Goal: Task Accomplishment & Management: Use online tool/utility

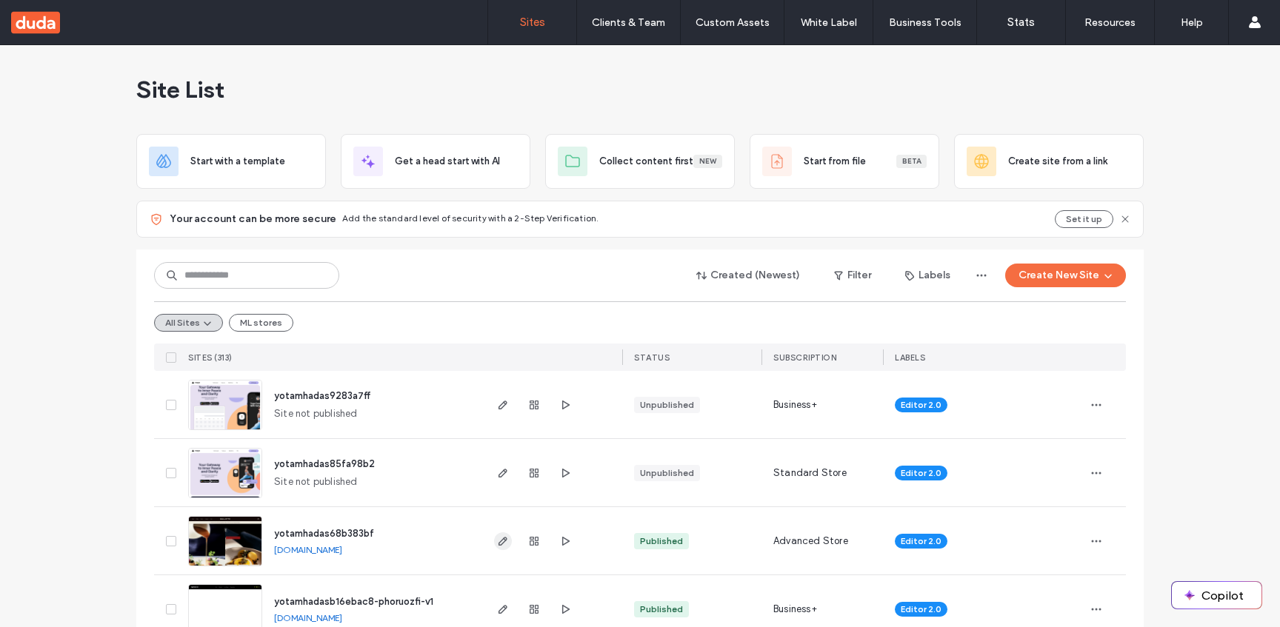
click at [499, 538] on use "button" at bounding box center [502, 541] width 9 height 9
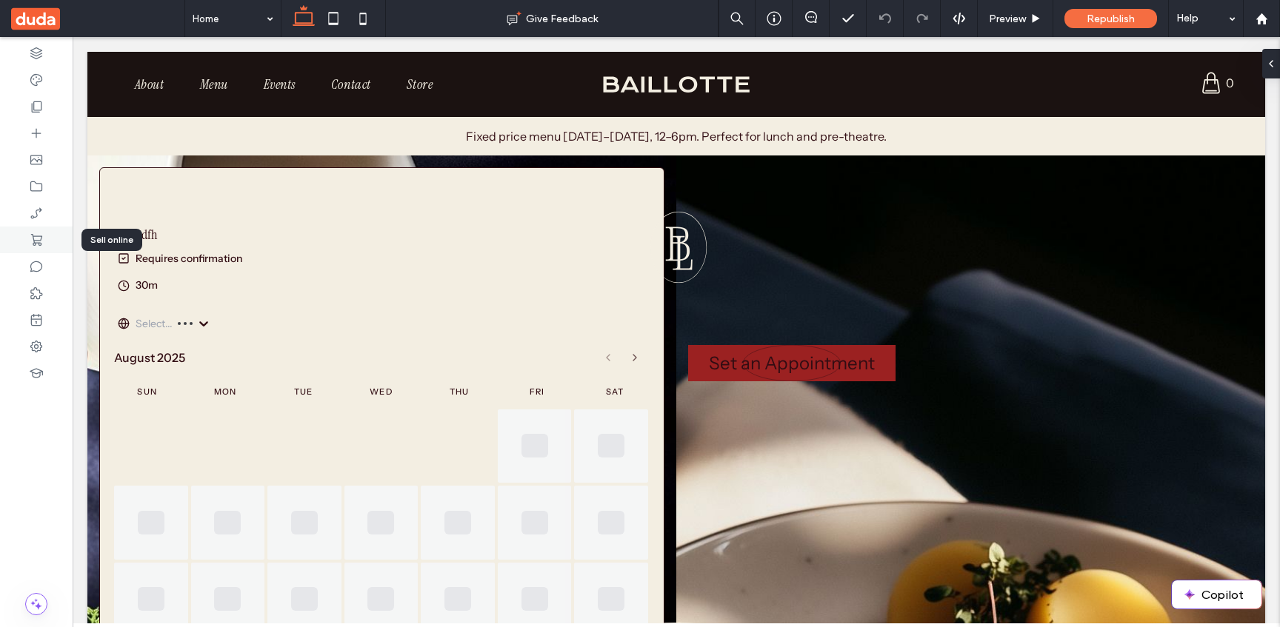
click at [35, 233] on icon at bounding box center [36, 240] width 15 height 15
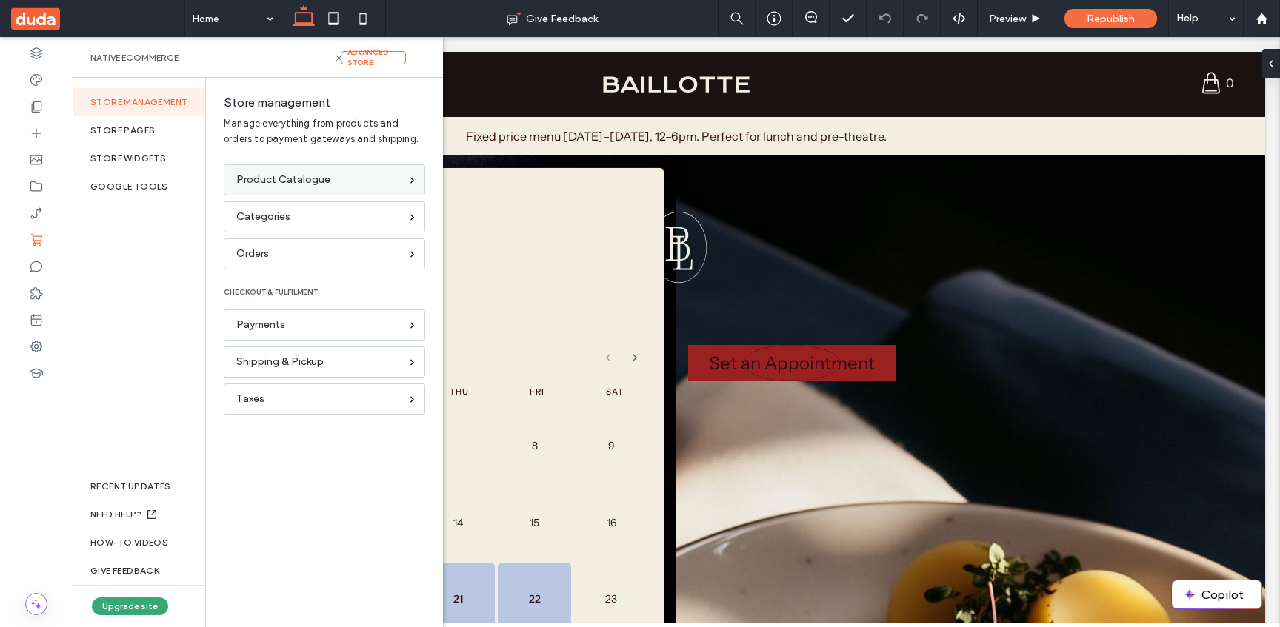
click at [321, 181] on span "Product Catalogue" at bounding box center [283, 180] width 94 height 16
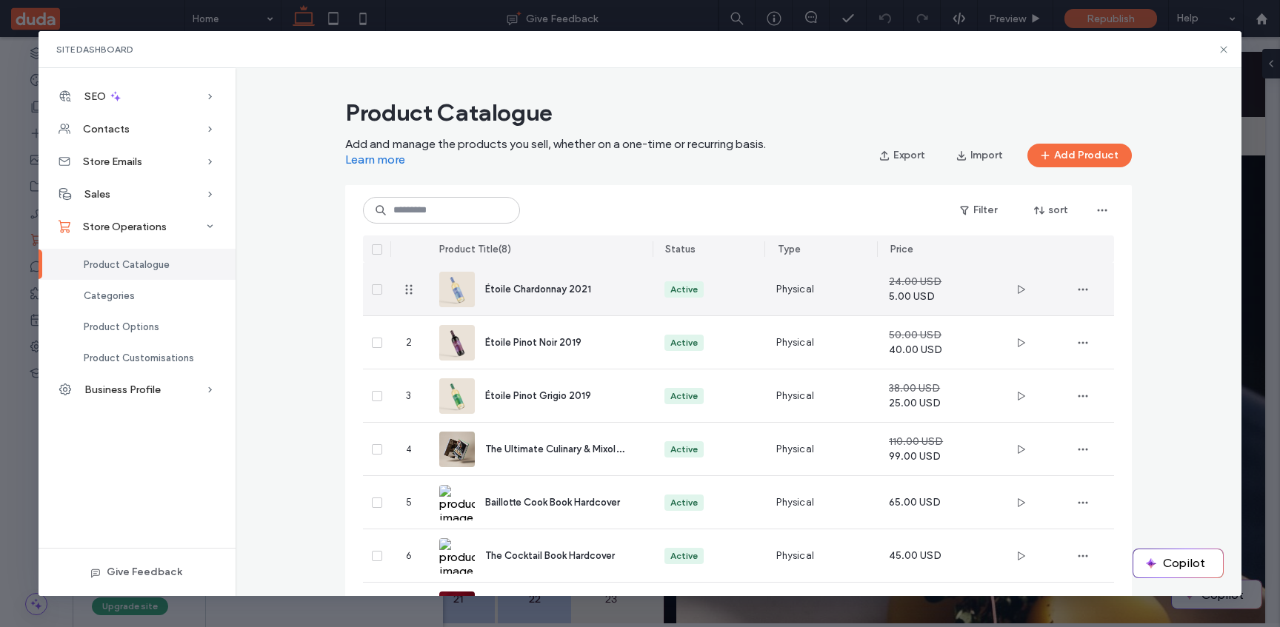
click at [551, 296] on div "Étoile Chardonnay 2021" at bounding box center [557, 289] width 144 height 16
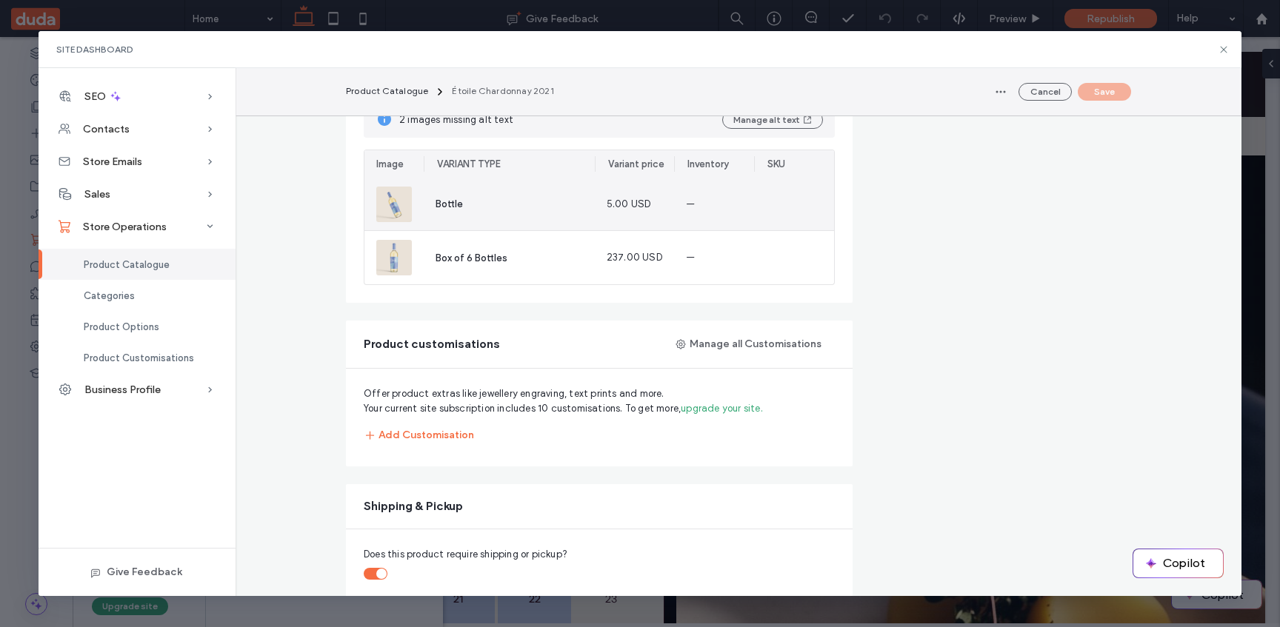
scroll to position [1112, 0]
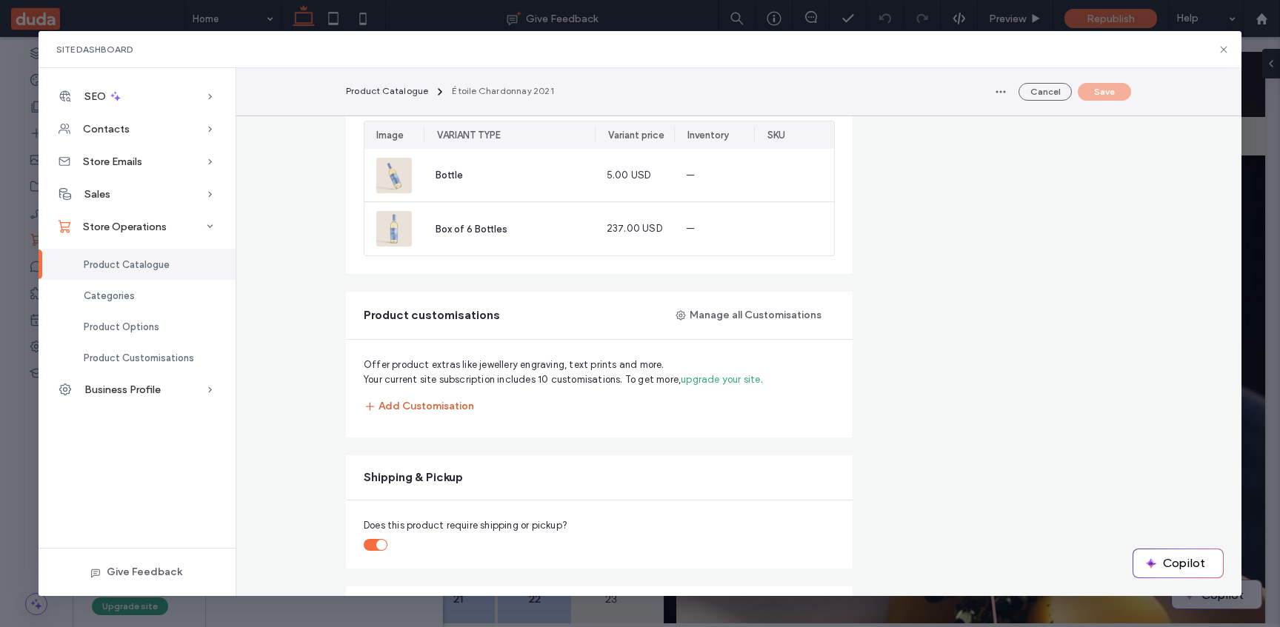
click at [449, 403] on button "Add Customisation" at bounding box center [419, 406] width 110 height 27
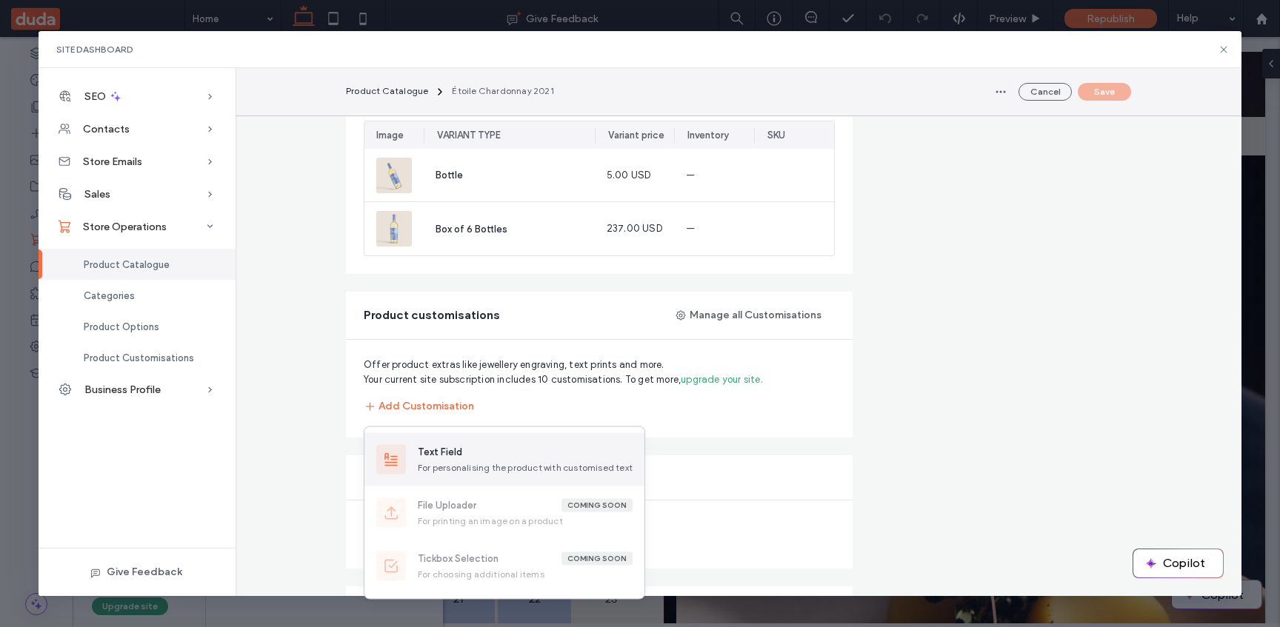
click at [467, 453] on div "Text Field" at bounding box center [525, 452] width 215 height 15
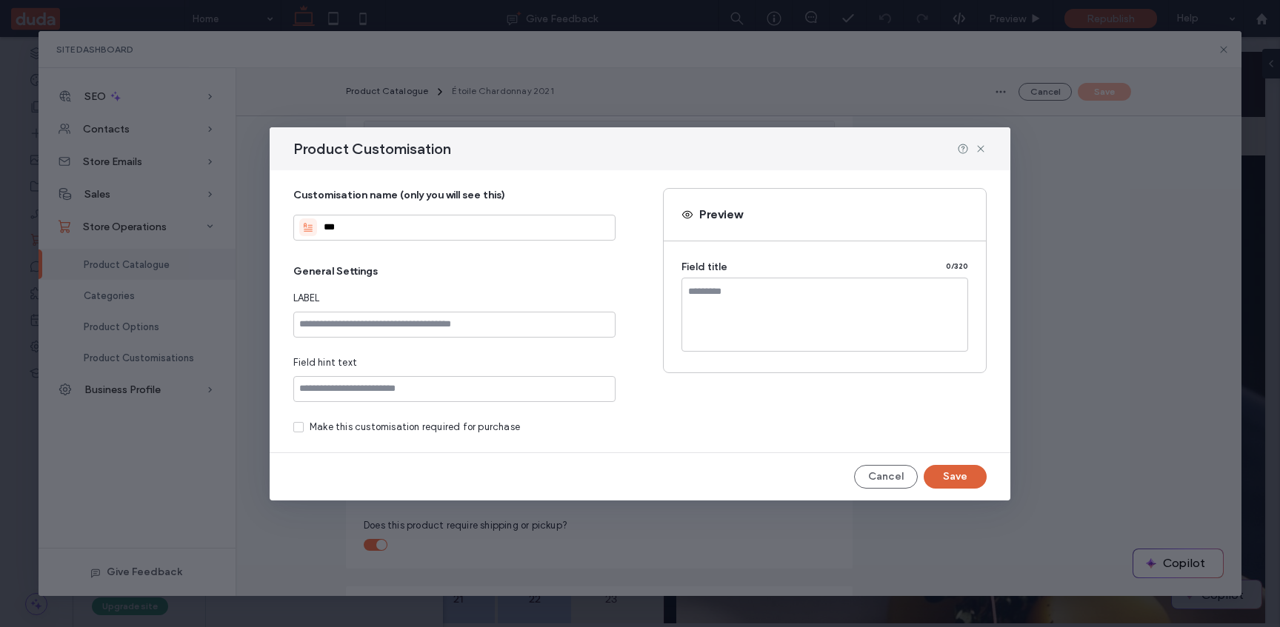
type input "***"
click at [955, 480] on button "Save" at bounding box center [955, 477] width 63 height 24
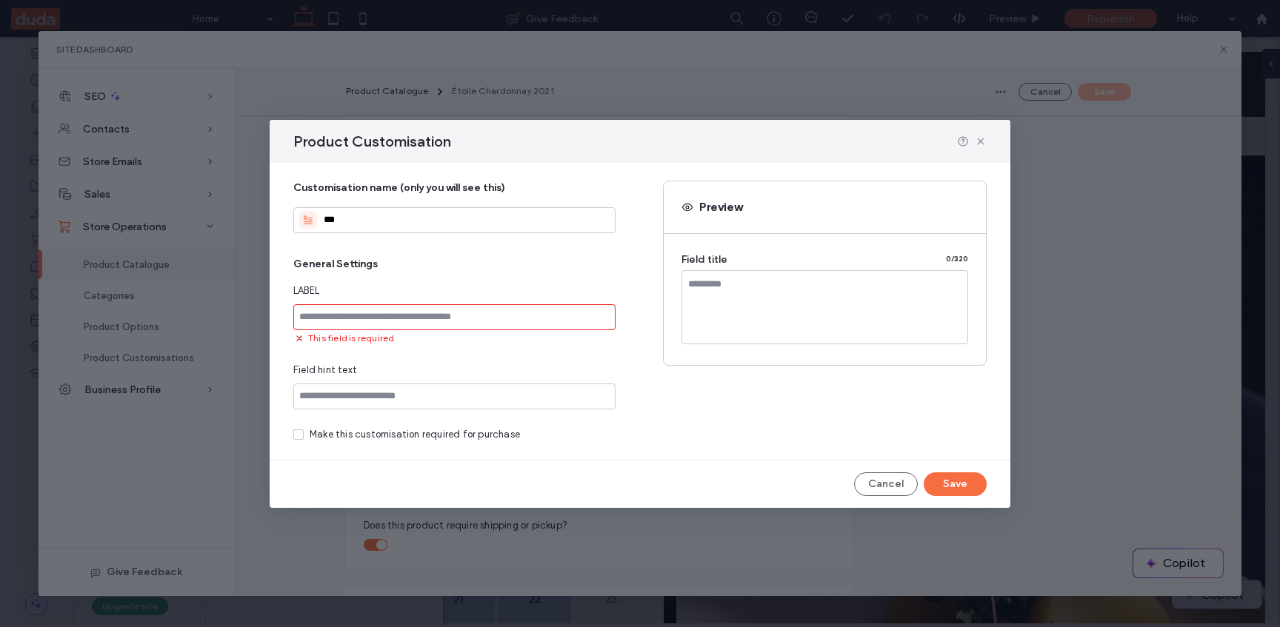
click at [527, 316] on input at bounding box center [454, 317] width 322 height 26
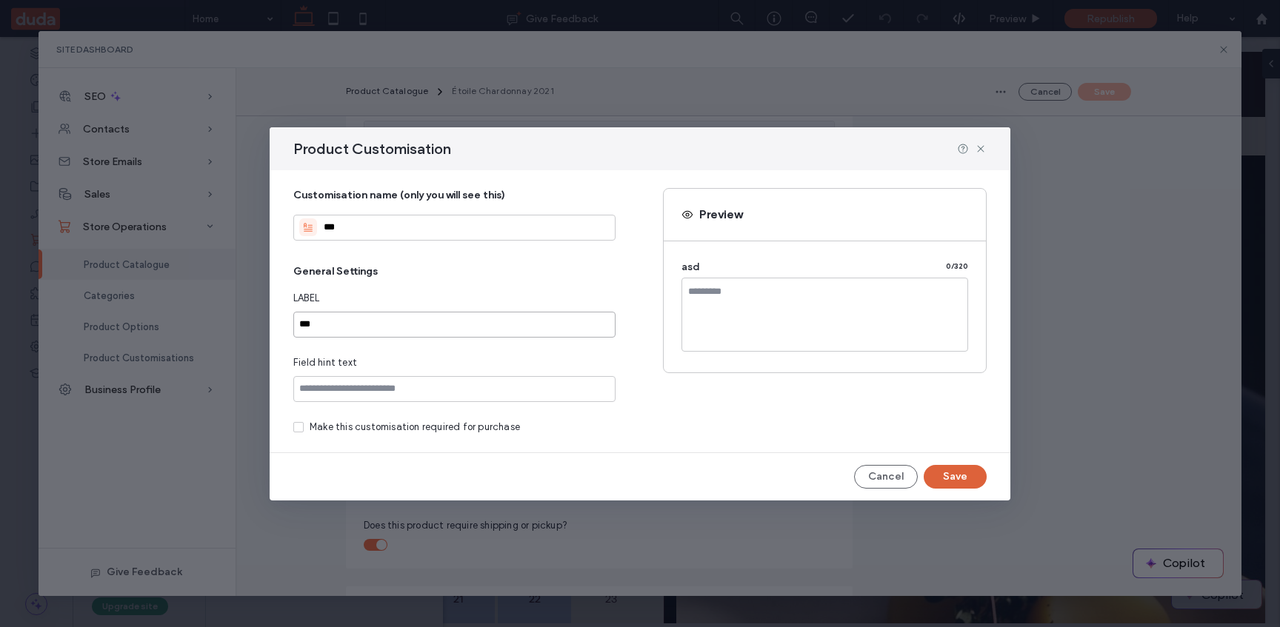
type input "***"
click at [947, 471] on button "Save" at bounding box center [955, 477] width 63 height 24
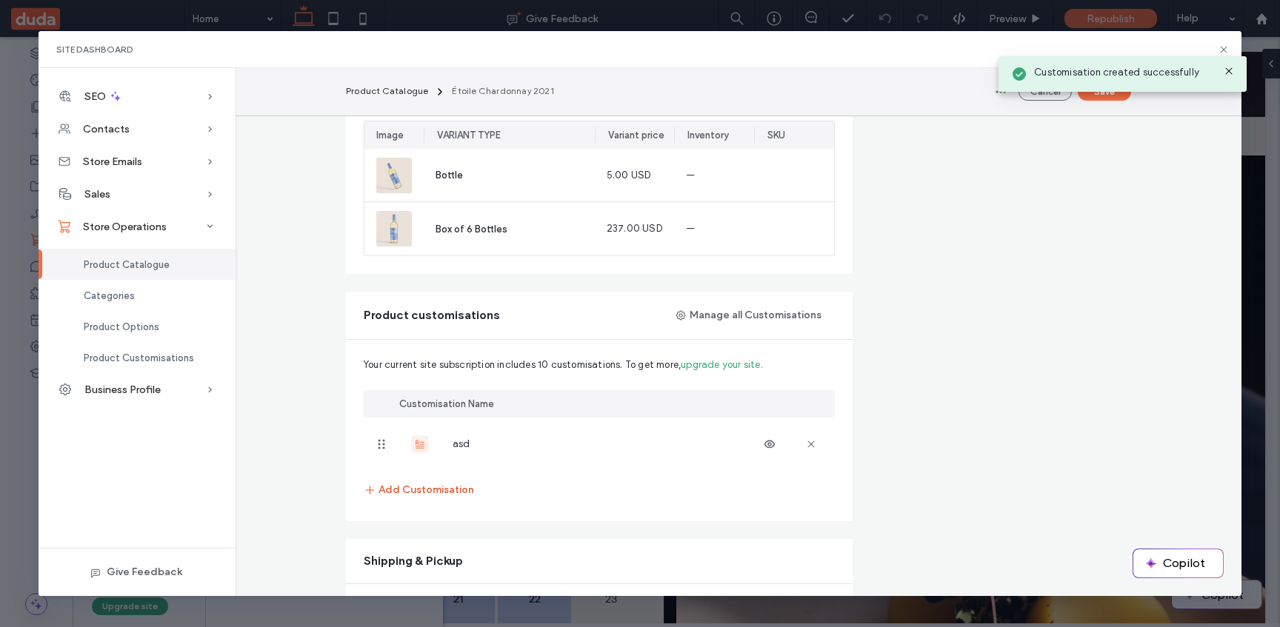
click at [447, 486] on button "Add Customisation" at bounding box center [419, 490] width 110 height 27
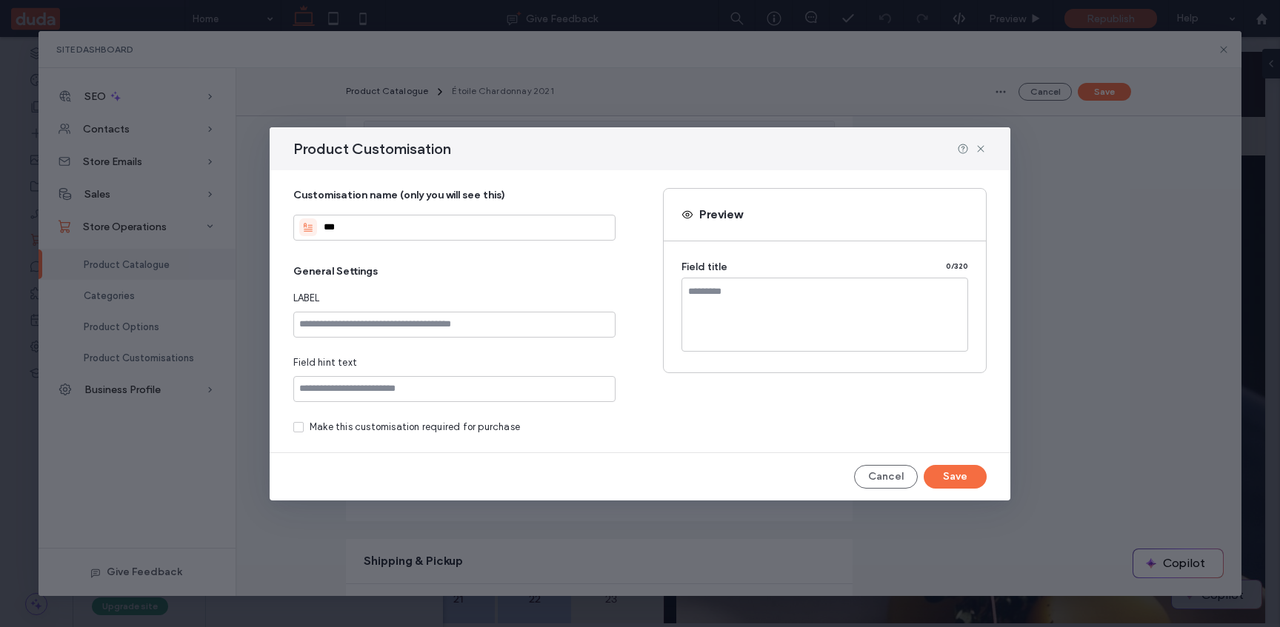
type input "***"
click at [464, 330] on input at bounding box center [454, 325] width 322 height 26
type input "***"
click at [957, 491] on div "Product Customisation Customisation name (only you will see this) *** General S…" at bounding box center [640, 313] width 741 height 373
click at [958, 474] on button "Save" at bounding box center [955, 477] width 63 height 24
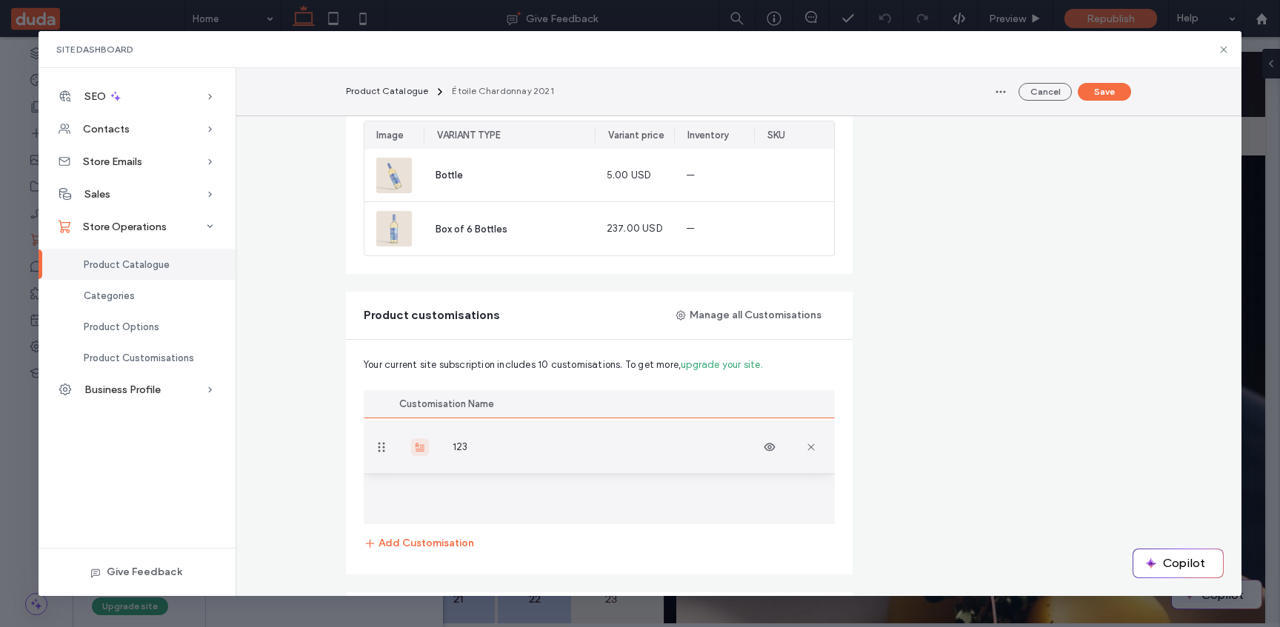
drag, startPoint x: 384, startPoint y: 494, endPoint x: 385, endPoint y: 447, distance: 46.7
drag, startPoint x: 382, startPoint y: 501, endPoint x: 387, endPoint y: 455, distance: 46.1
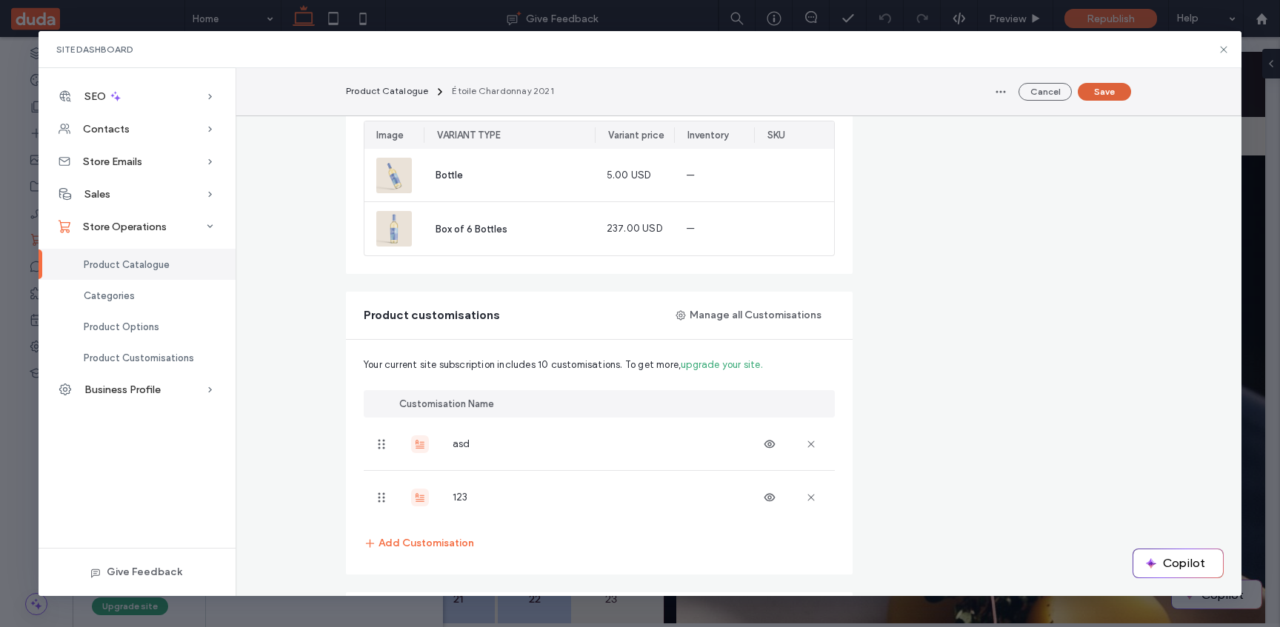
click at [1109, 90] on button "Save" at bounding box center [1104, 92] width 53 height 18
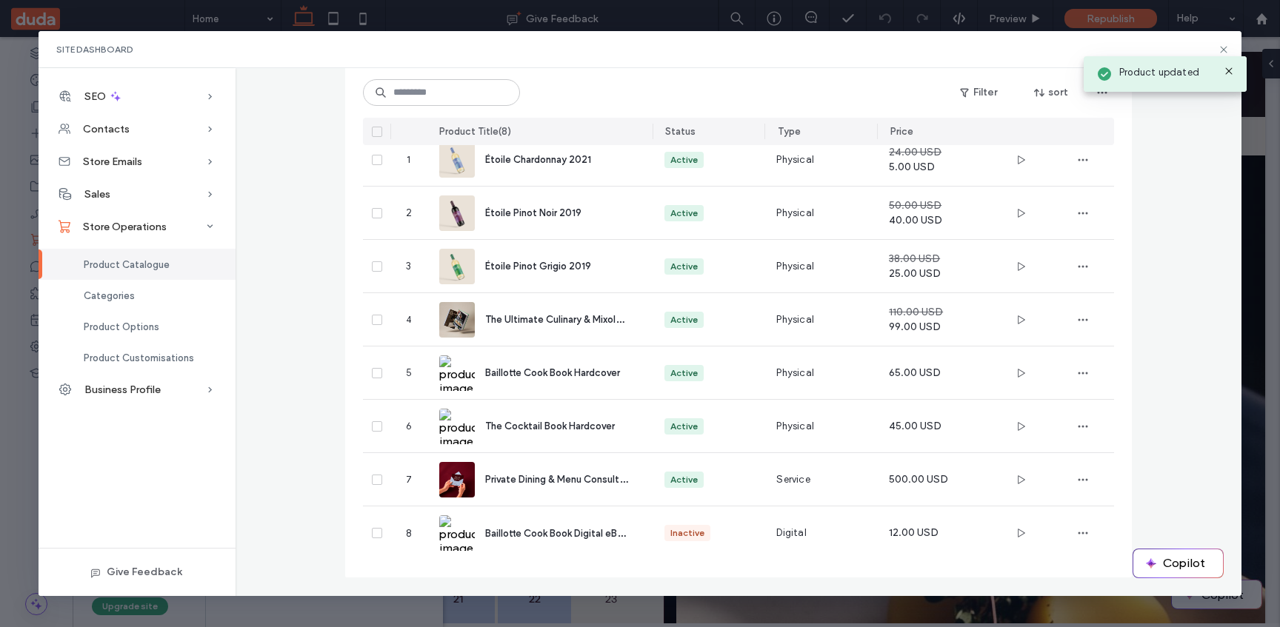
scroll to position [114, 0]
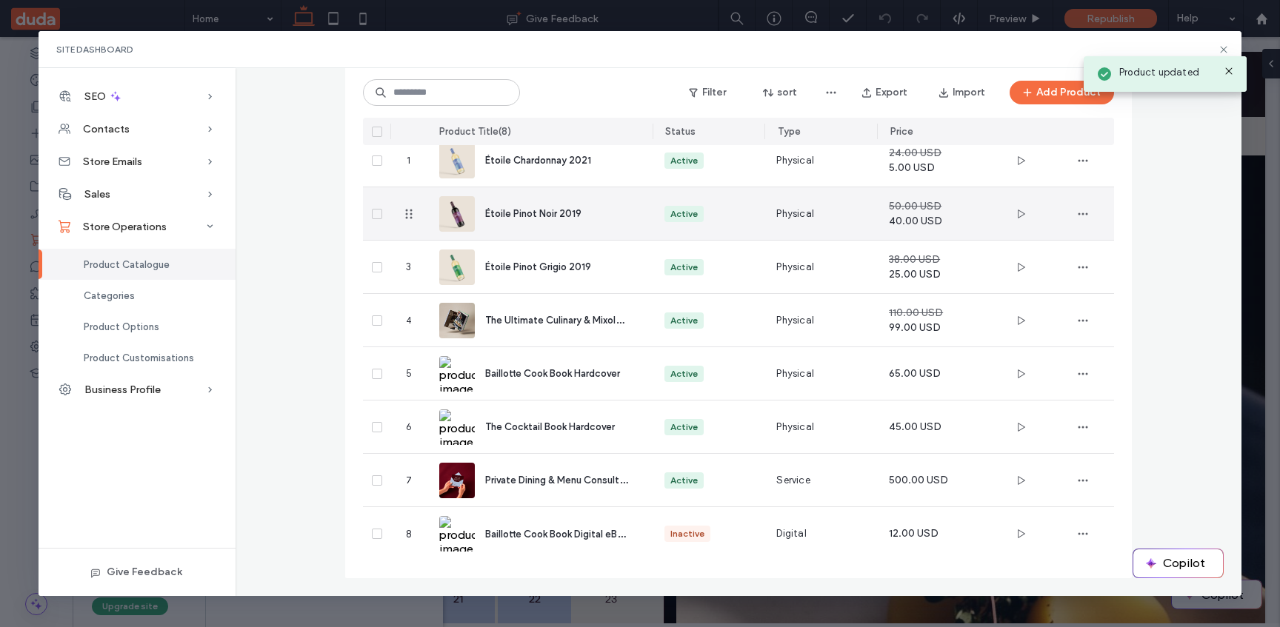
click at [553, 210] on span "Étoile Pinot Noir 2019" at bounding box center [533, 213] width 96 height 11
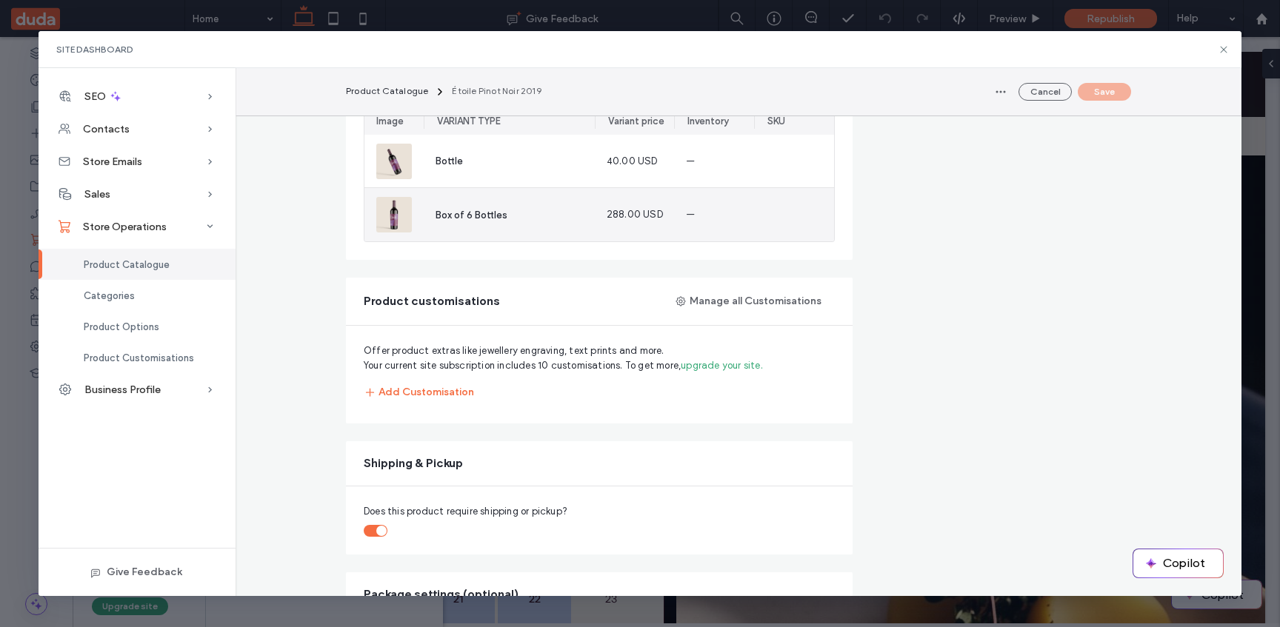
scroll to position [1118, 0]
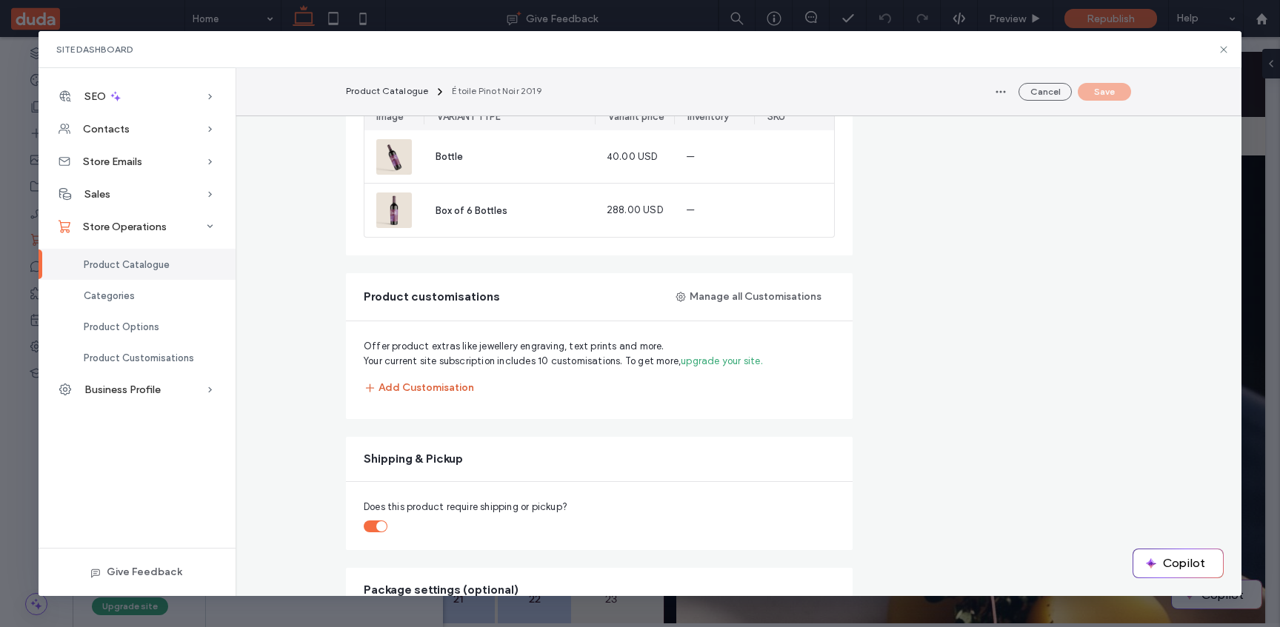
click at [424, 394] on button "Add Customisation" at bounding box center [419, 388] width 110 height 27
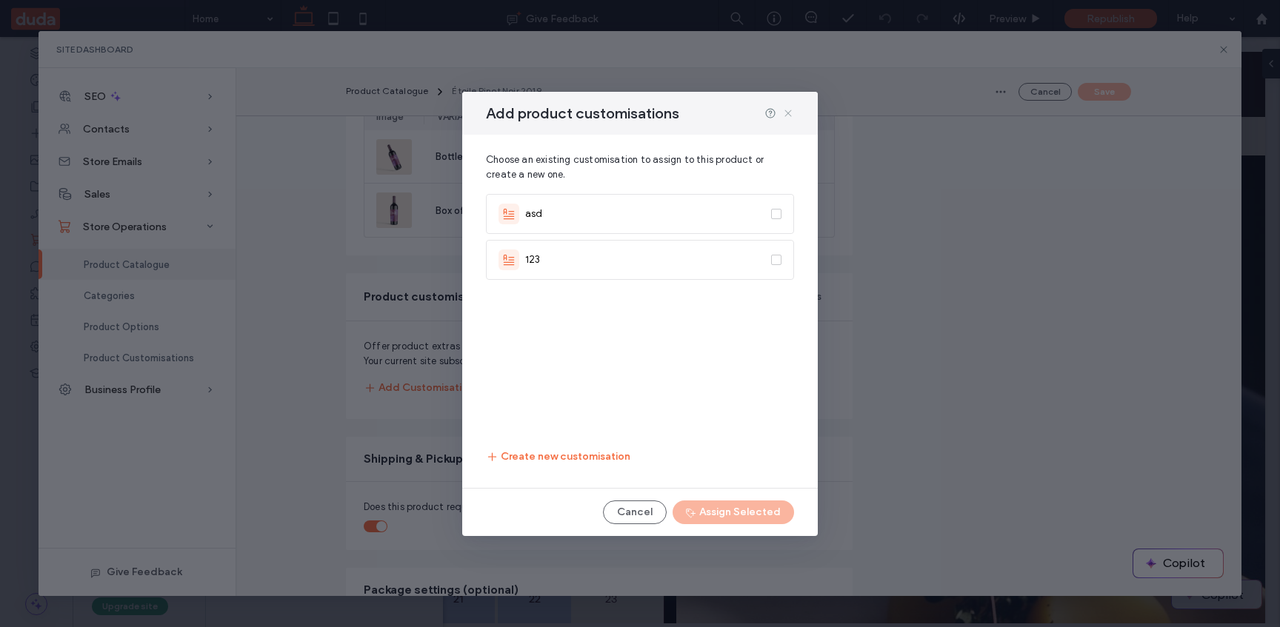
click at [791, 110] on icon at bounding box center [788, 113] width 12 height 12
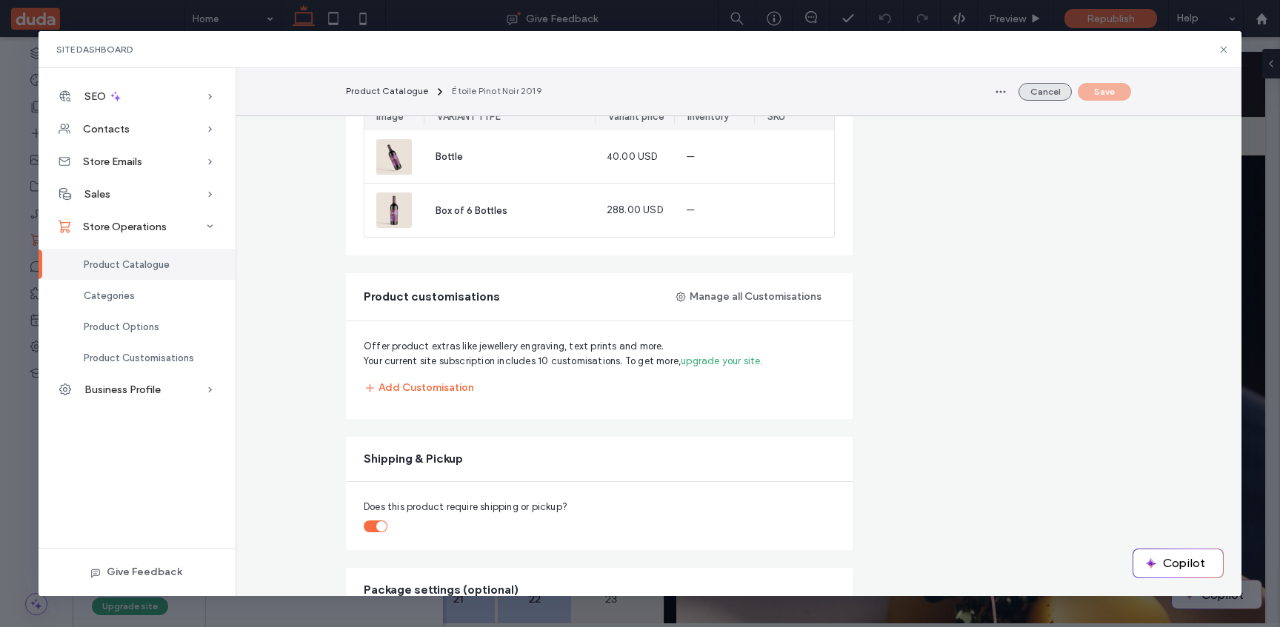
click at [1022, 96] on button "Cancel" at bounding box center [1044, 92] width 53 height 18
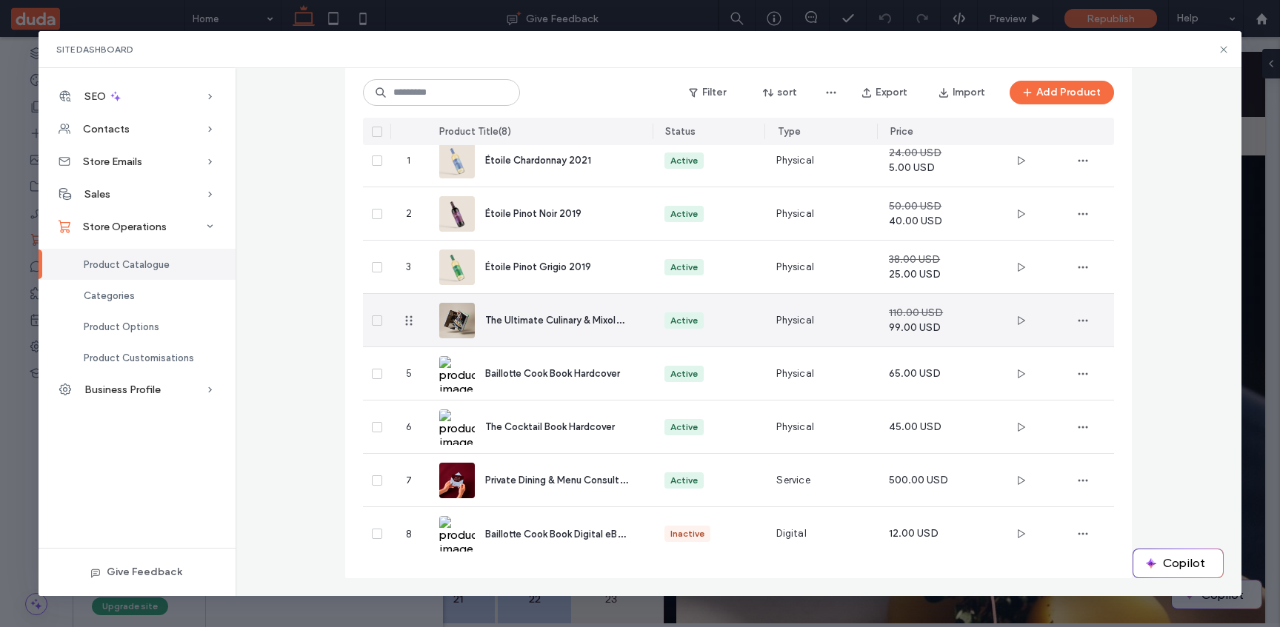
scroll to position [0, 0]
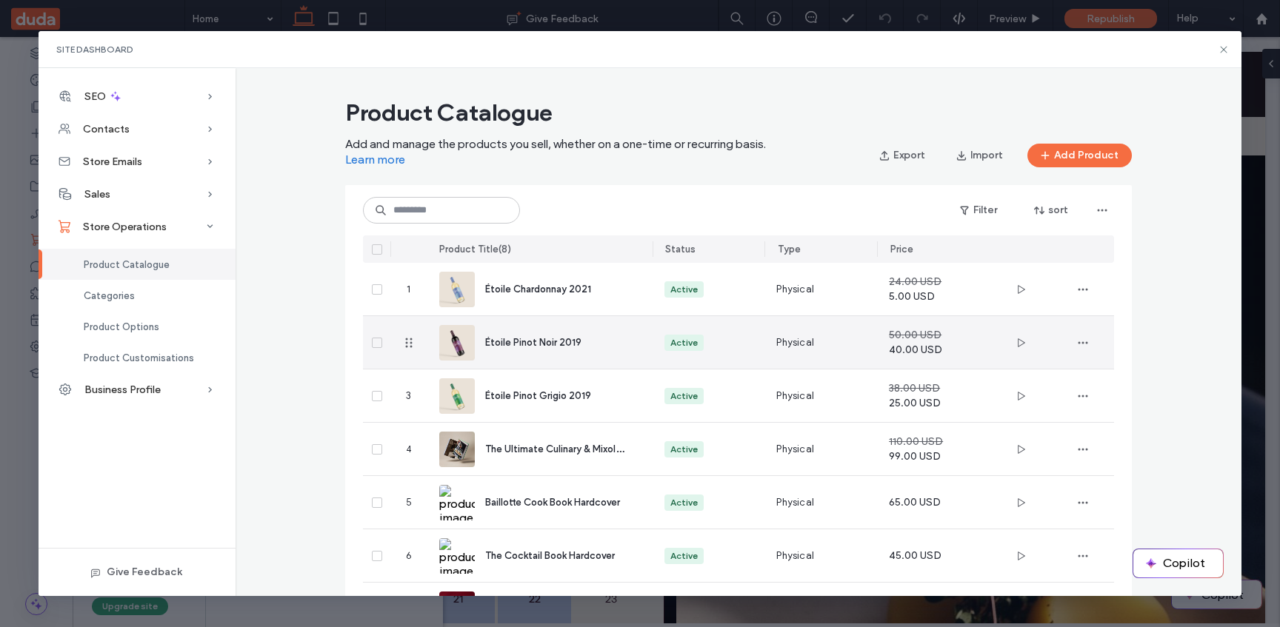
click at [600, 302] on div "Étoile Chardonnay 2021" at bounding box center [539, 289] width 201 height 53
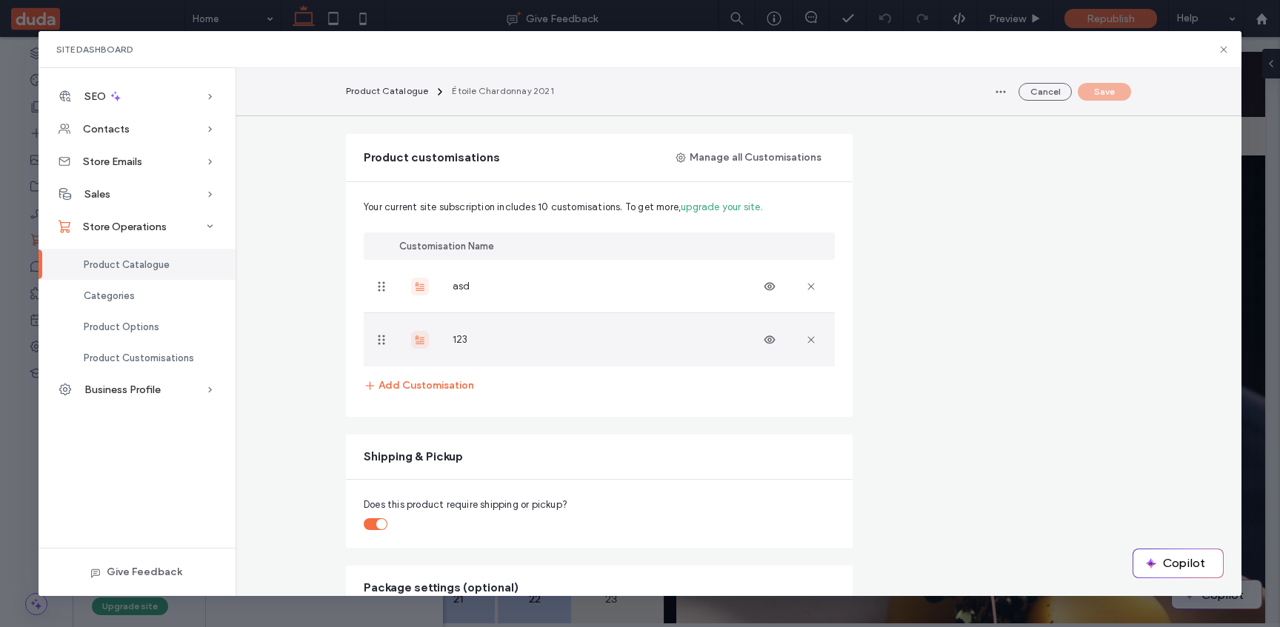
scroll to position [1276, 0]
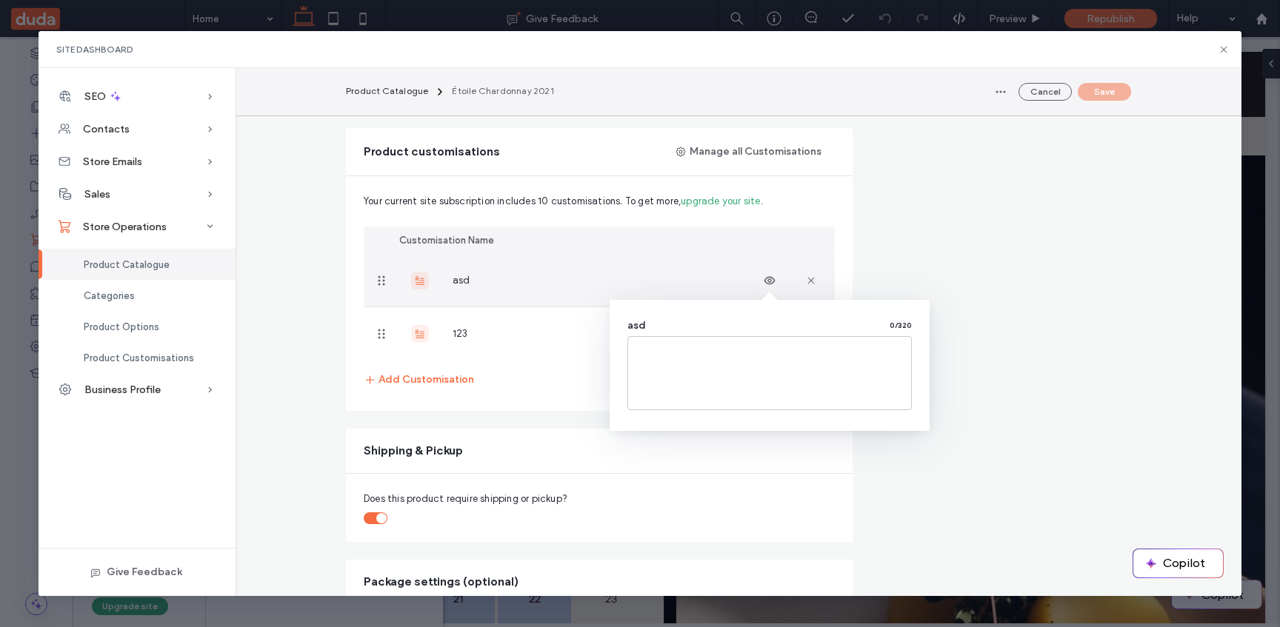
click at [772, 276] on icon at bounding box center [770, 281] width 12 height 12
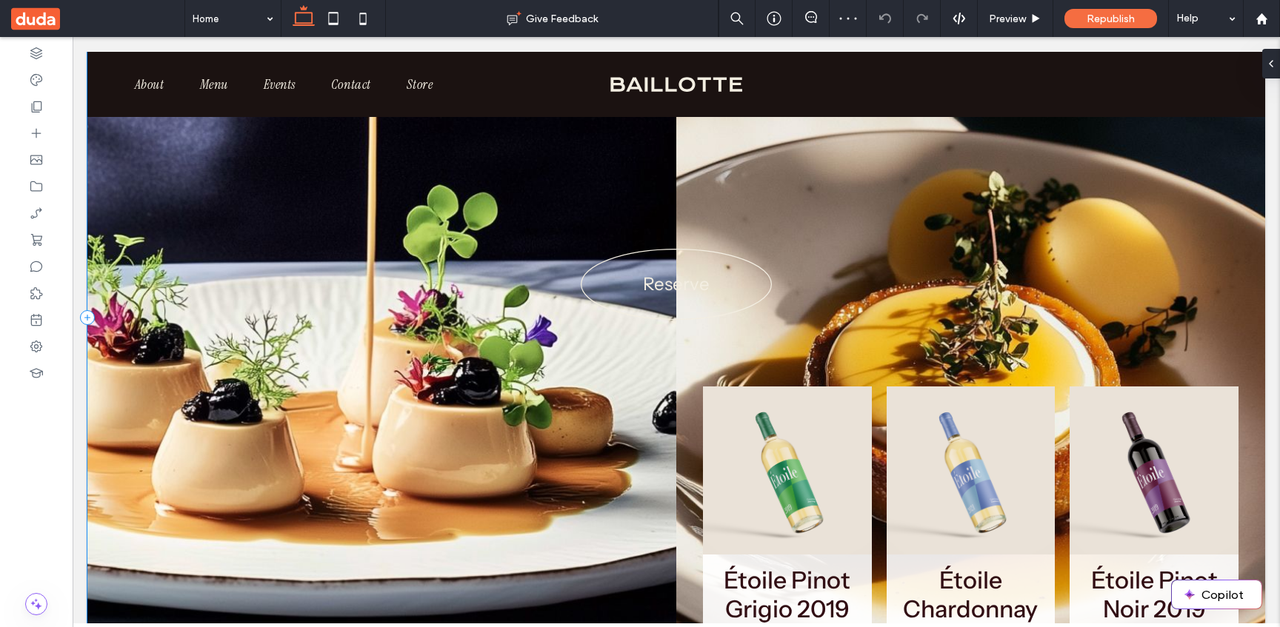
scroll to position [582, 0]
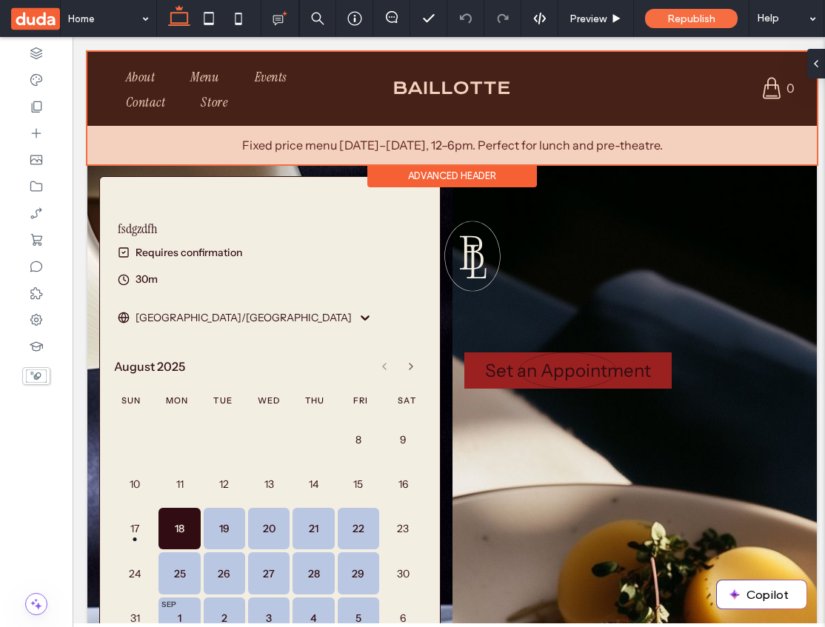
click at [774, 86] on div at bounding box center [452, 108] width 730 height 113
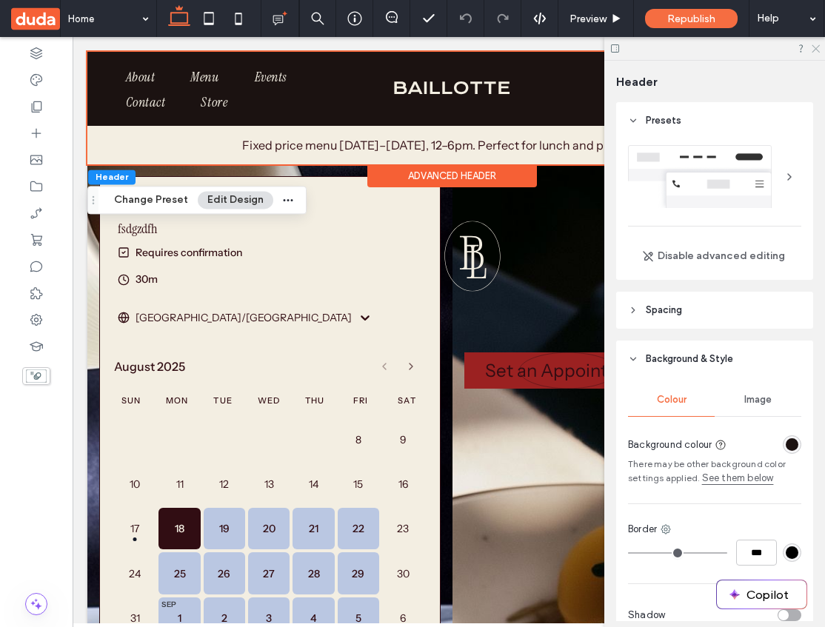
click at [815, 44] on icon at bounding box center [815, 48] width 10 height 10
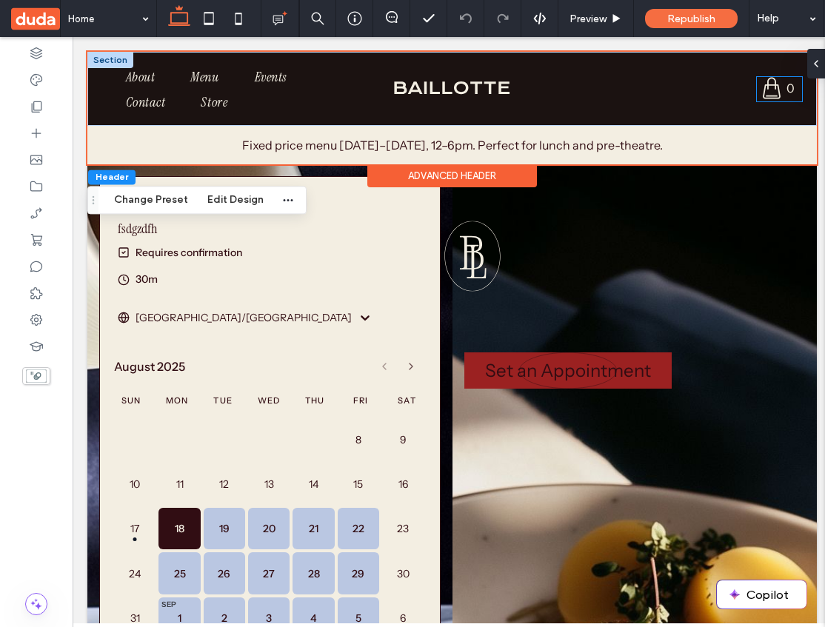
click at [773, 91] on icon at bounding box center [772, 88] width 22 height 22
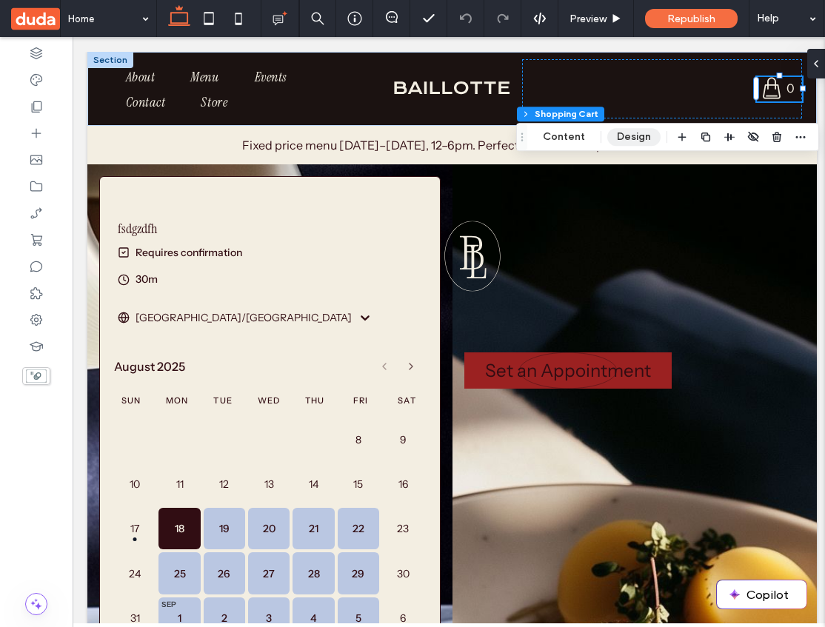
click at [632, 138] on button "Design" at bounding box center [633, 137] width 53 height 18
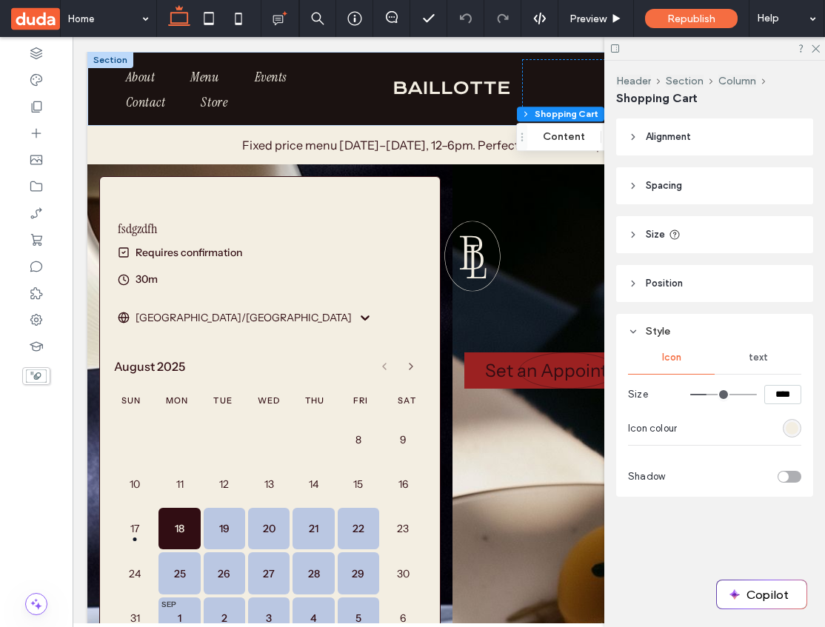
drag, startPoint x: 730, startPoint y: 58, endPoint x: 668, endPoint y: 47, distance: 63.1
click at [668, 47] on div at bounding box center [714, 48] width 221 height 23
click at [681, 96] on span "Shopping Cart" at bounding box center [656, 98] width 81 height 14
drag, startPoint x: 681, startPoint y: 96, endPoint x: 633, endPoint y: 96, distance: 48.9
click at [633, 96] on span "Shopping Cart" at bounding box center [656, 98] width 81 height 14
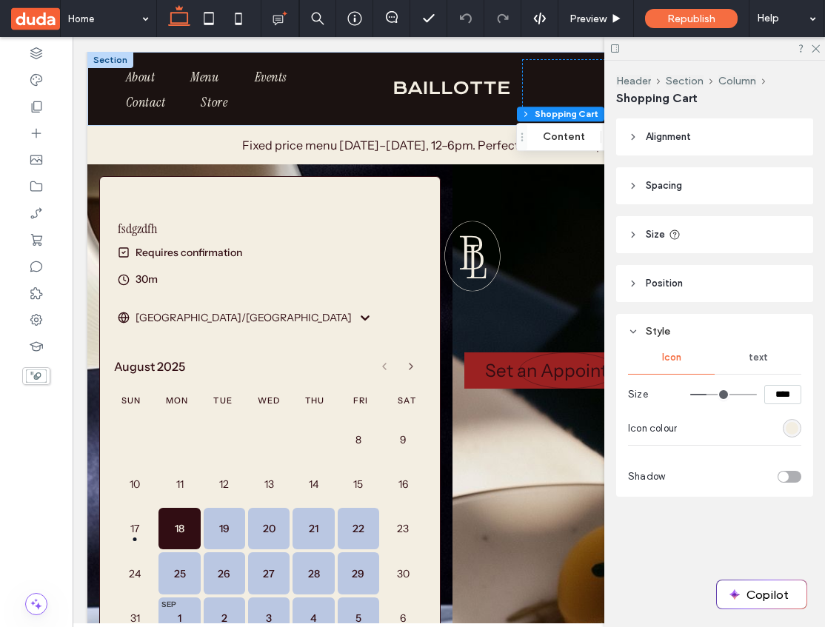
click at [794, 479] on div "toggle" at bounding box center [790, 477] width 24 height 12
click at [792, 479] on div "toggle" at bounding box center [790, 477] width 24 height 12
click at [675, 97] on span "Shopping Cart" at bounding box center [656, 98] width 81 height 14
drag, startPoint x: 675, startPoint y: 97, endPoint x: 647, endPoint y: 97, distance: 28.1
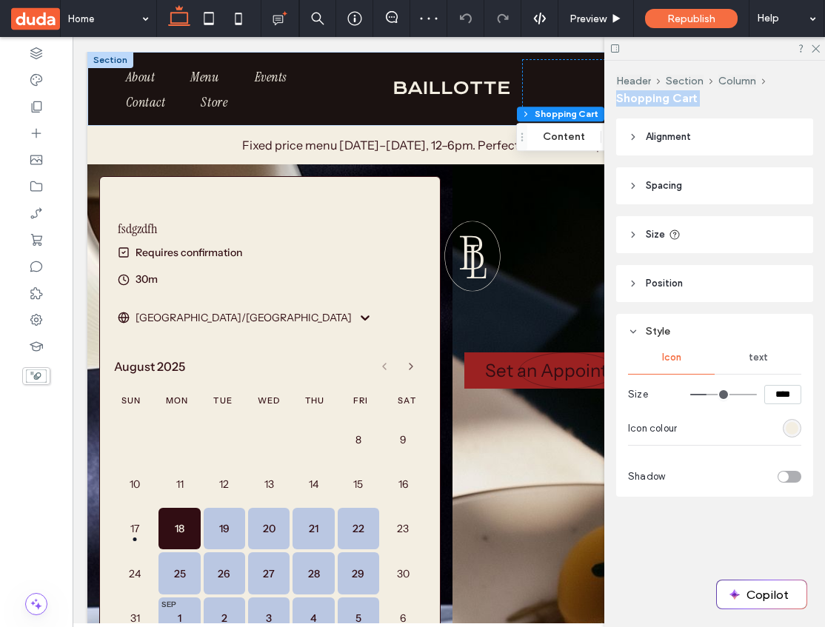
click at [647, 97] on span "Shopping Cart" at bounding box center [656, 98] width 81 height 14
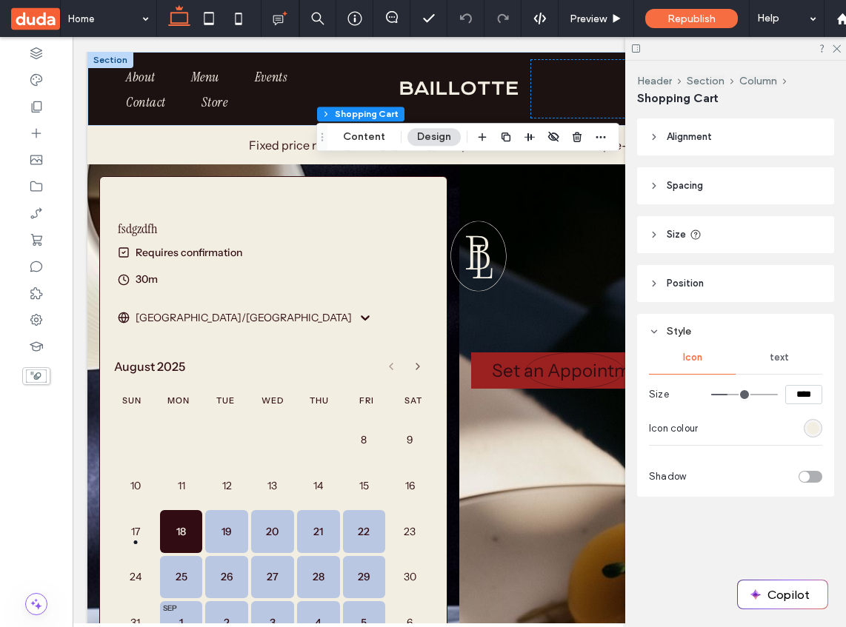
click at [768, 146] on header "Alignment" at bounding box center [735, 137] width 197 height 37
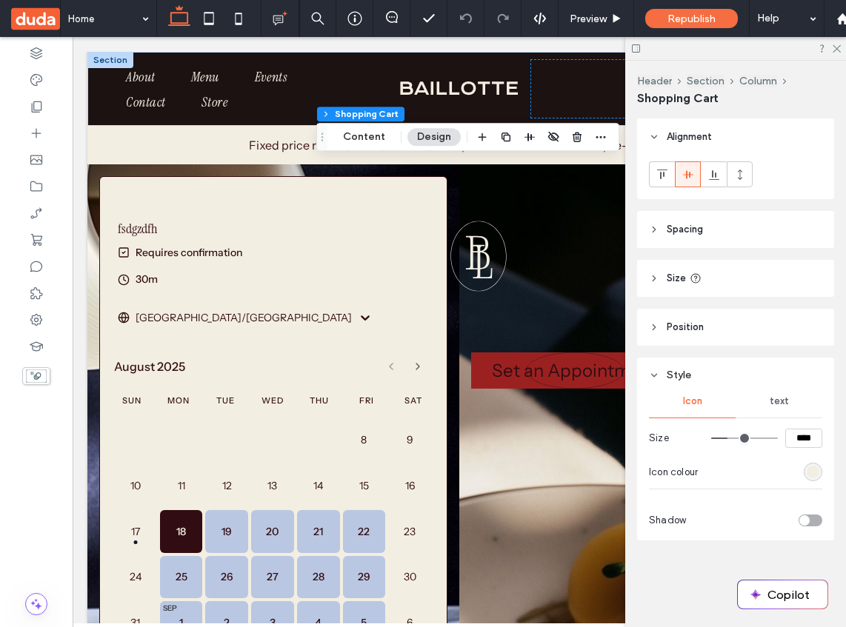
click at [756, 225] on header "Spacing" at bounding box center [735, 229] width 197 height 37
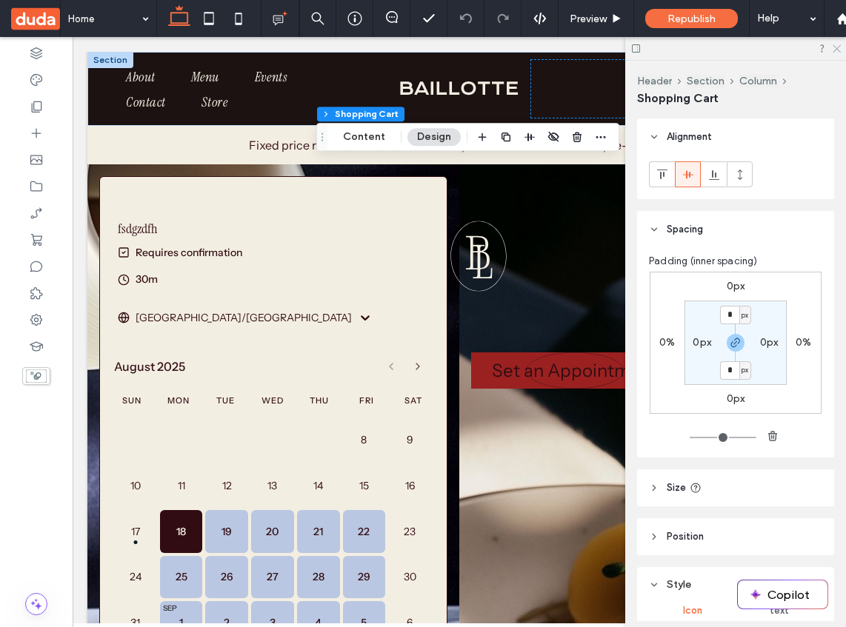
click at [833, 49] on icon at bounding box center [836, 48] width 10 height 10
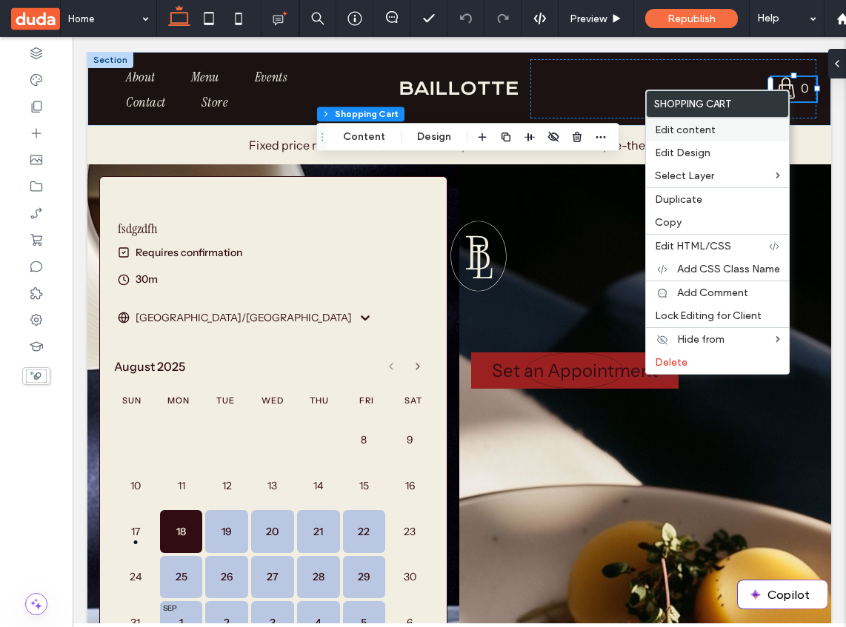
click at [739, 130] on label "Edit content" at bounding box center [717, 130] width 125 height 13
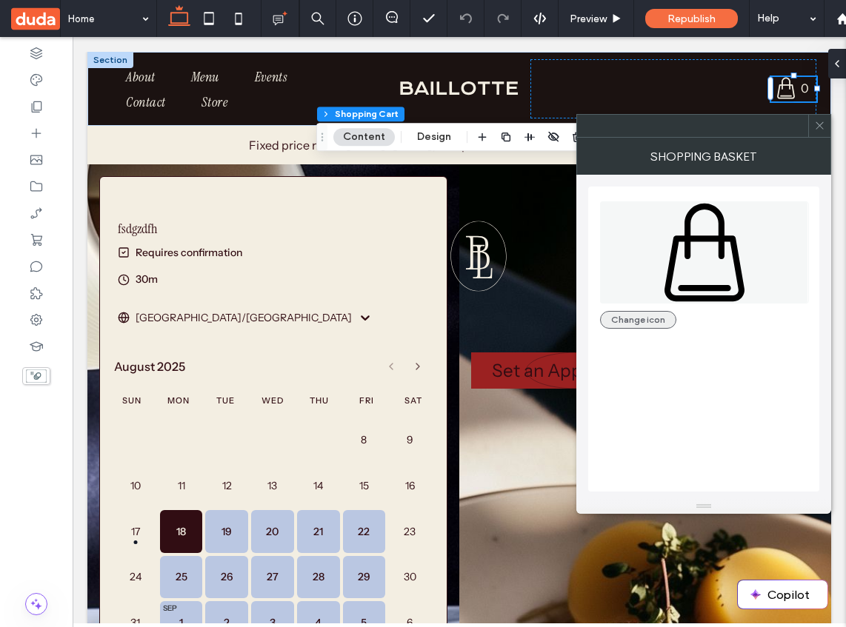
click at [644, 318] on button "Change icon" at bounding box center [638, 320] width 76 height 18
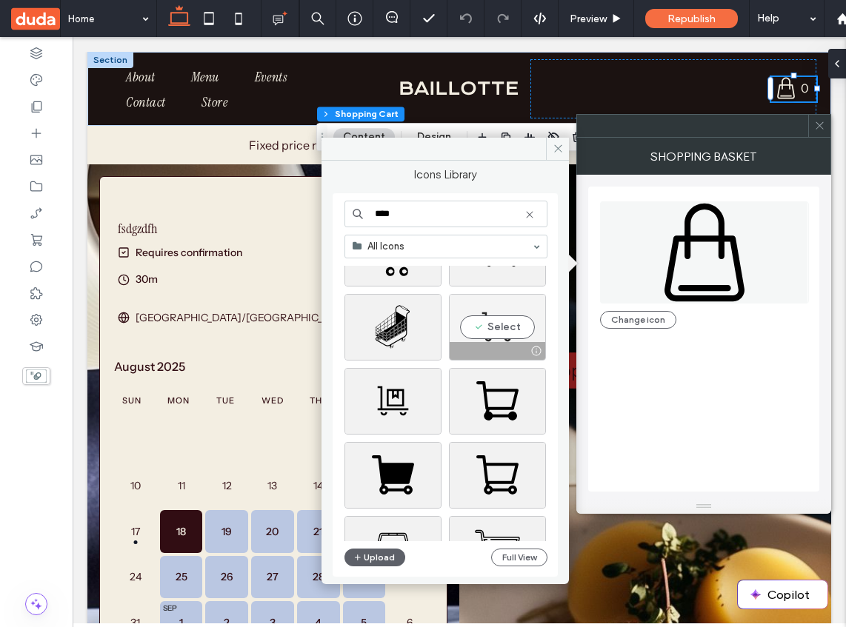
scroll to position [17, 0]
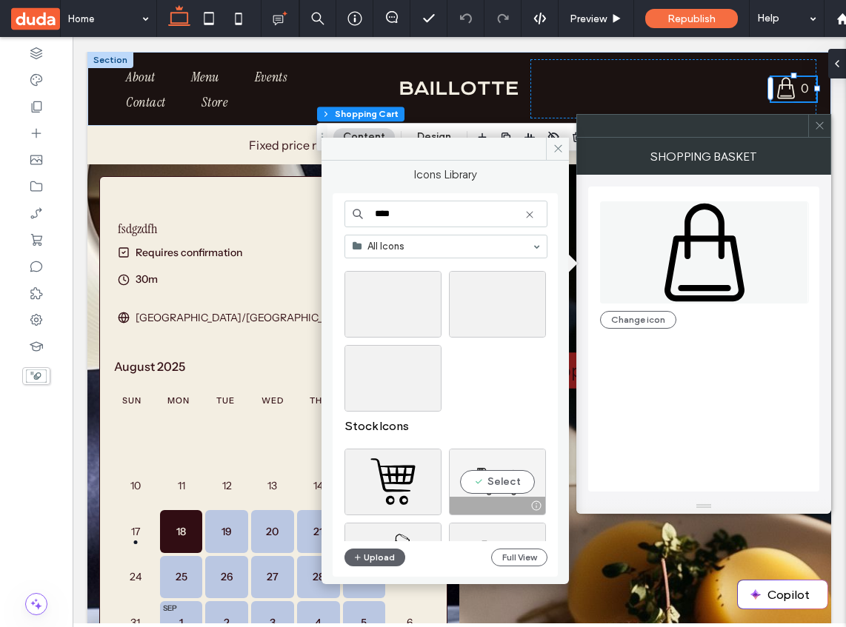
click at [491, 461] on div "Select" at bounding box center [497, 482] width 97 height 67
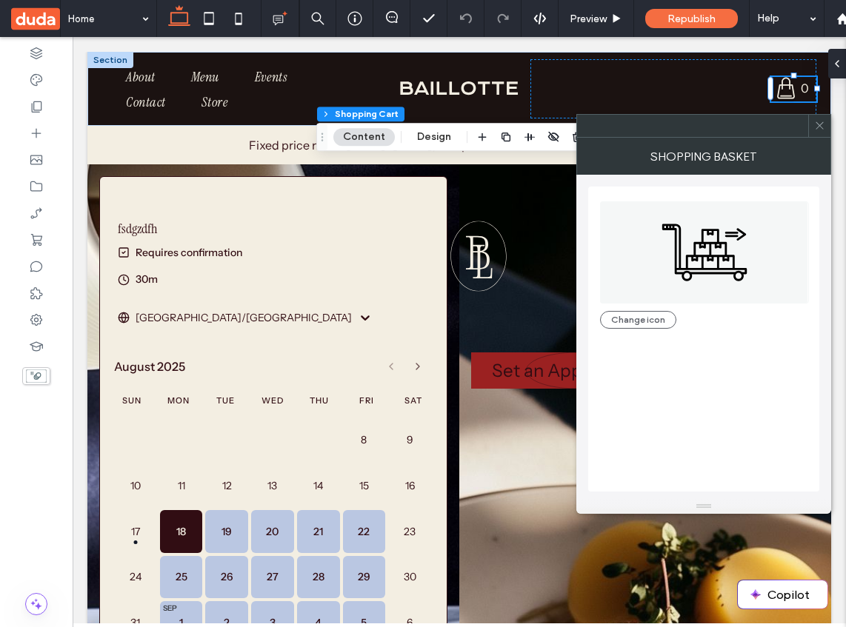
click at [821, 133] on span at bounding box center [819, 126] width 11 height 22
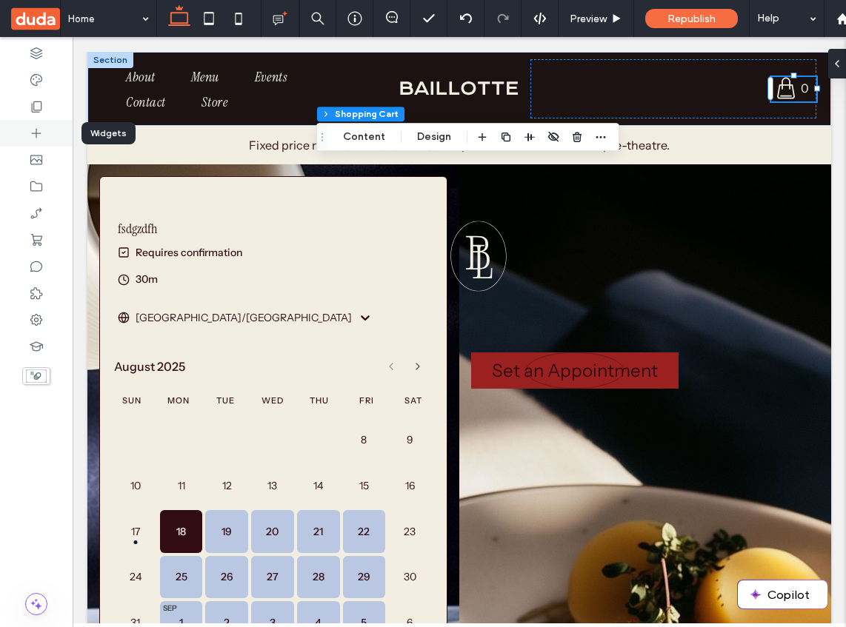
click at [38, 133] on icon at bounding box center [36, 133] width 15 height 15
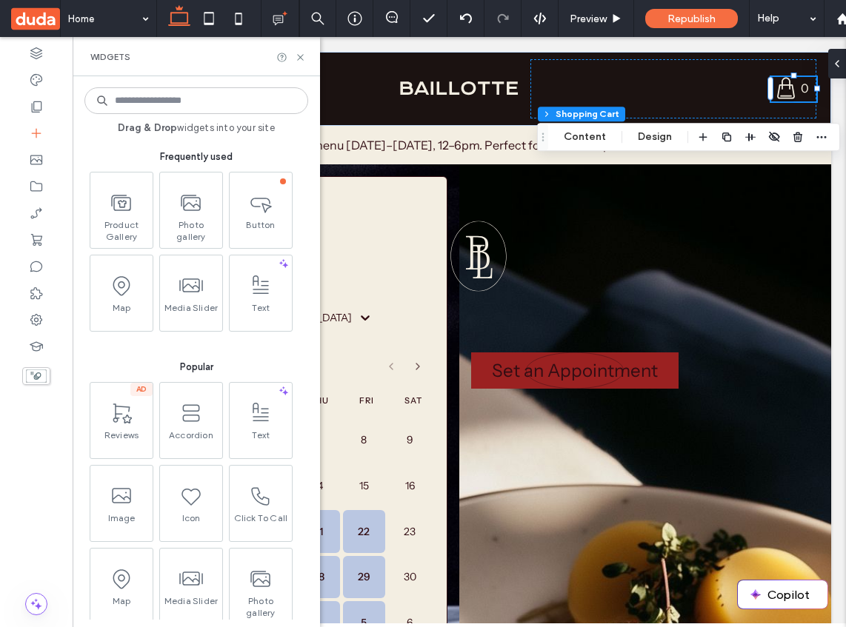
click at [224, 108] on input at bounding box center [196, 100] width 224 height 27
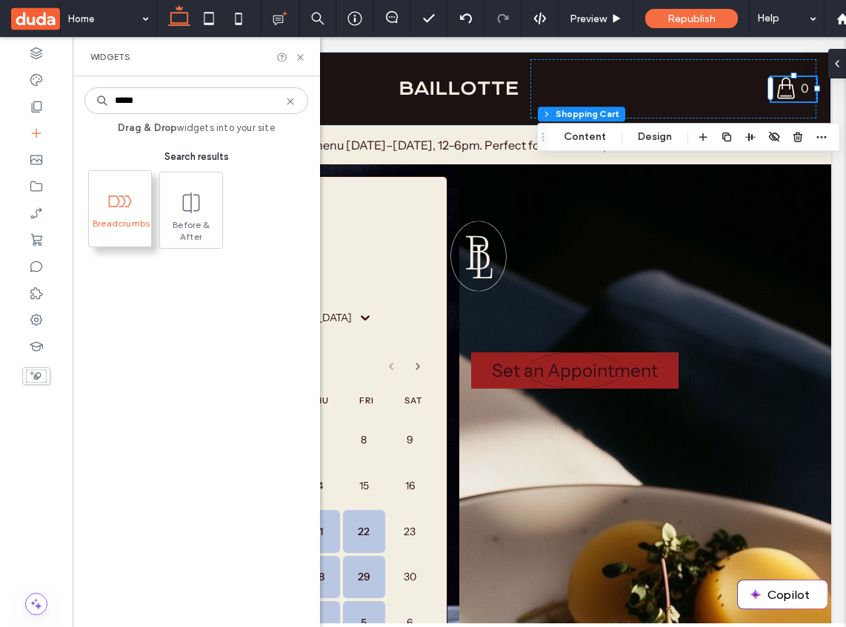
type input "*****"
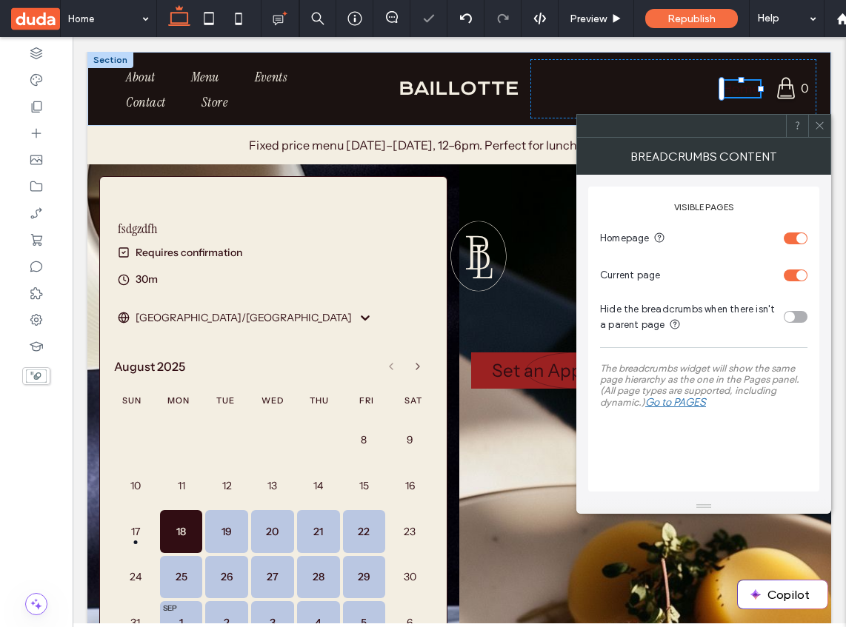
type input "**"
type input "****"
type input "***"
type input "******"
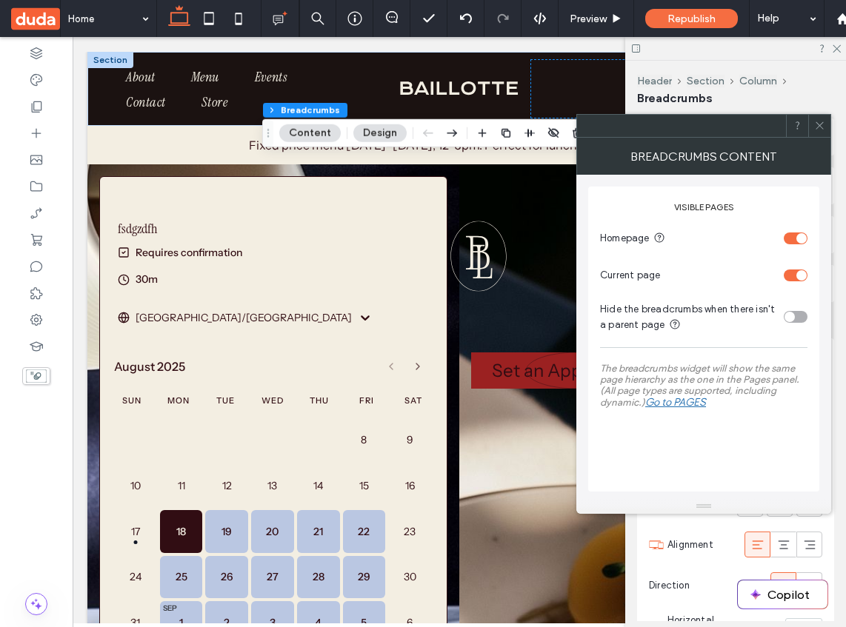
click at [824, 124] on icon at bounding box center [819, 125] width 11 height 11
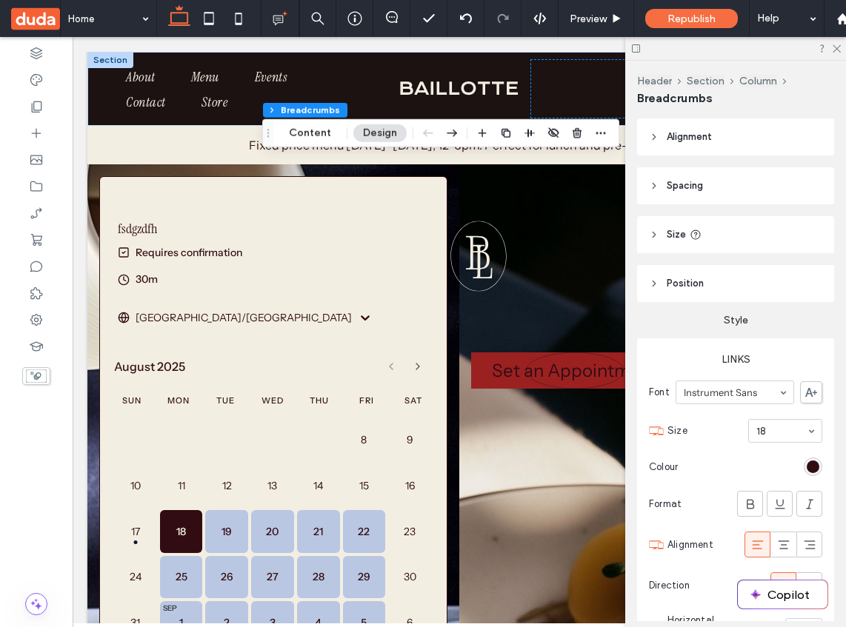
click at [721, 147] on header "Alignment" at bounding box center [735, 137] width 197 height 37
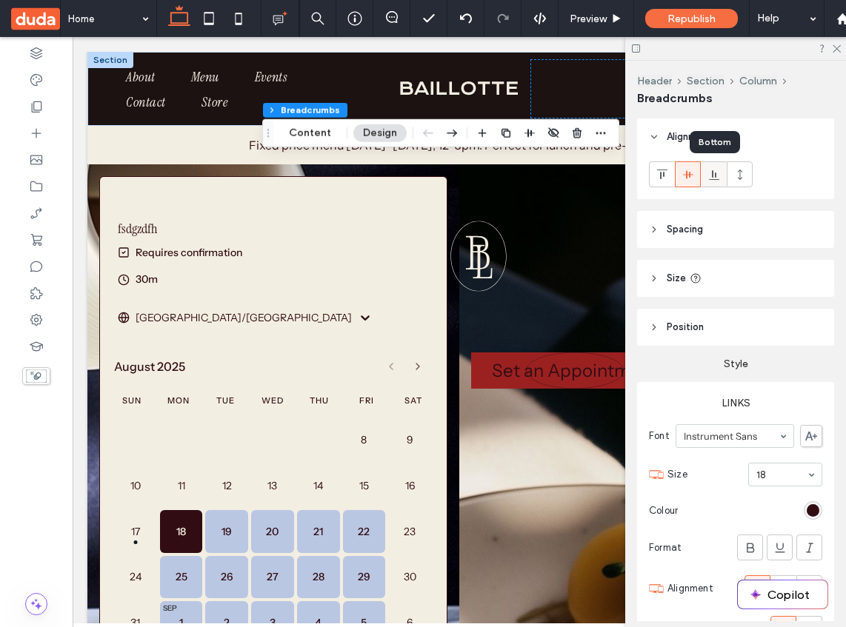
click at [710, 172] on icon at bounding box center [714, 175] width 12 height 12
click at [770, 158] on div at bounding box center [735, 178] width 197 height 44
click at [689, 124] on header "Alignment" at bounding box center [735, 137] width 197 height 37
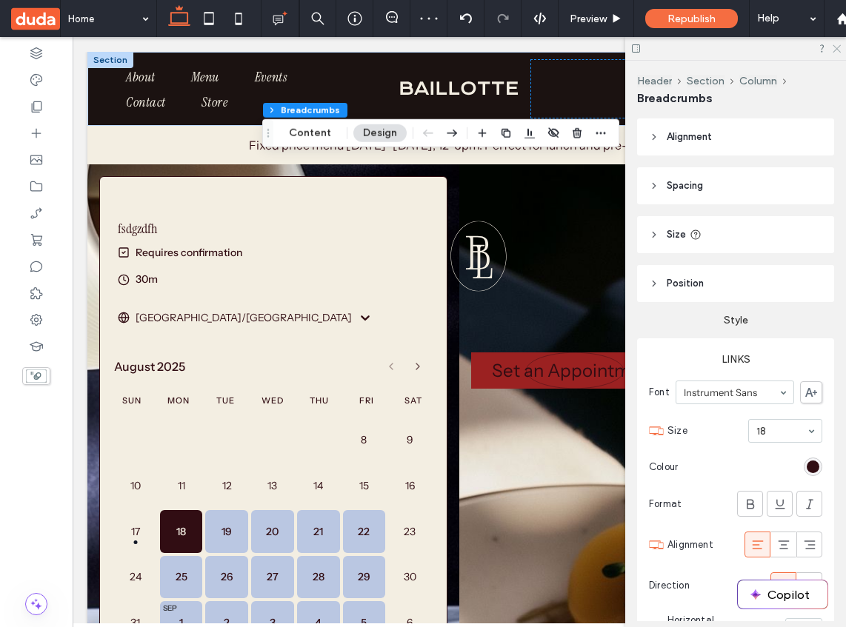
click at [835, 47] on use at bounding box center [836, 49] width 8 height 8
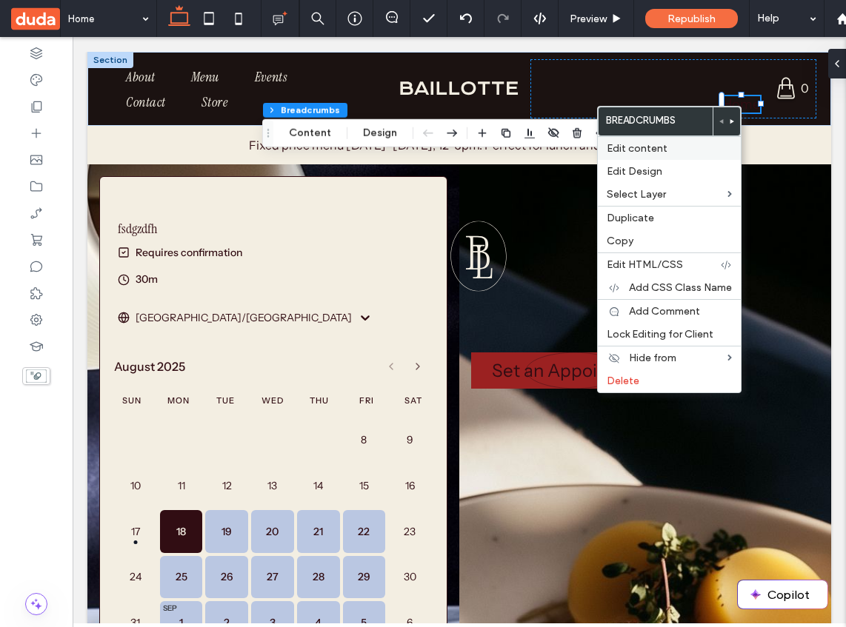
click at [682, 153] on label "Edit content" at bounding box center [669, 148] width 125 height 13
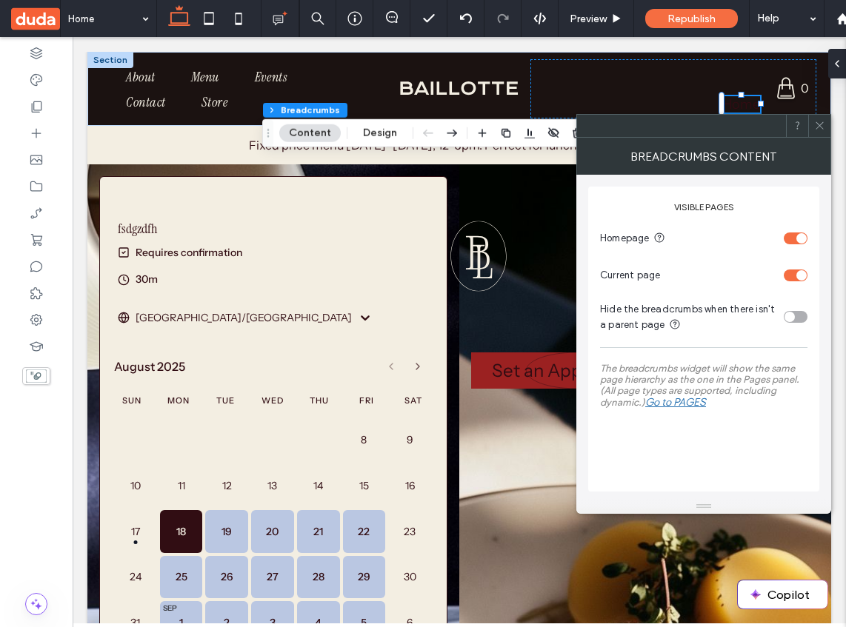
click at [803, 234] on div "toggle" at bounding box center [801, 238] width 10 height 10
click at [816, 124] on icon at bounding box center [819, 125] width 11 height 11
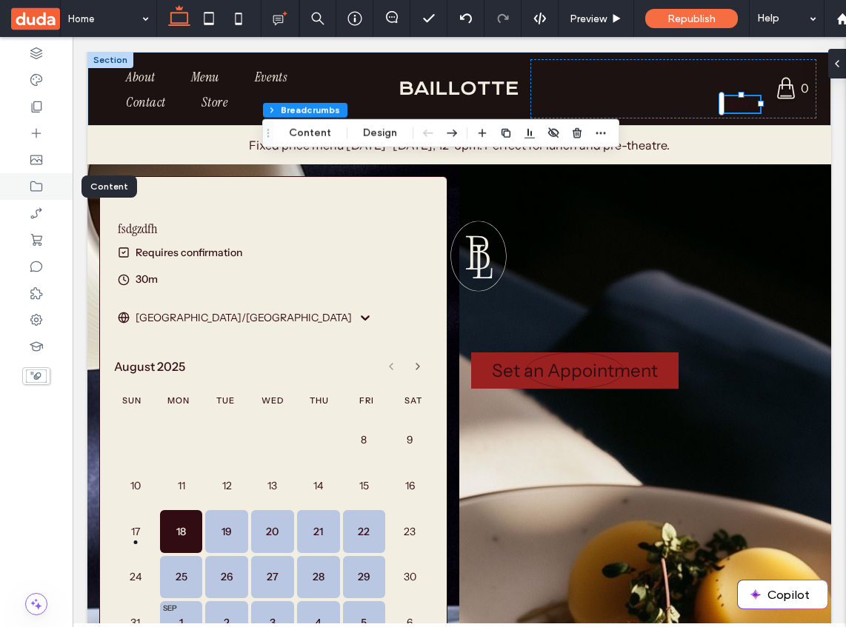
click at [43, 174] on div at bounding box center [36, 186] width 73 height 27
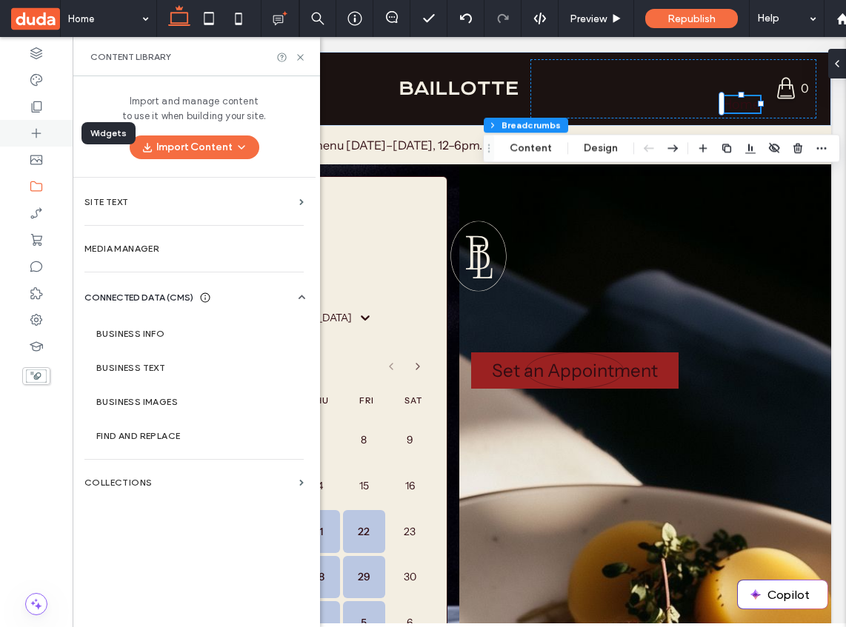
click at [37, 132] on icon at bounding box center [36, 133] width 15 height 15
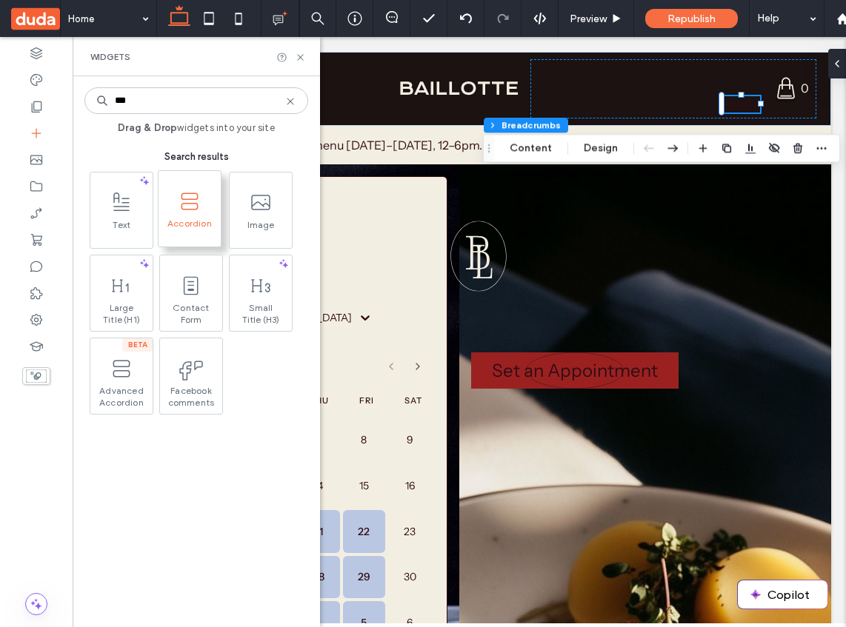
type input "***"
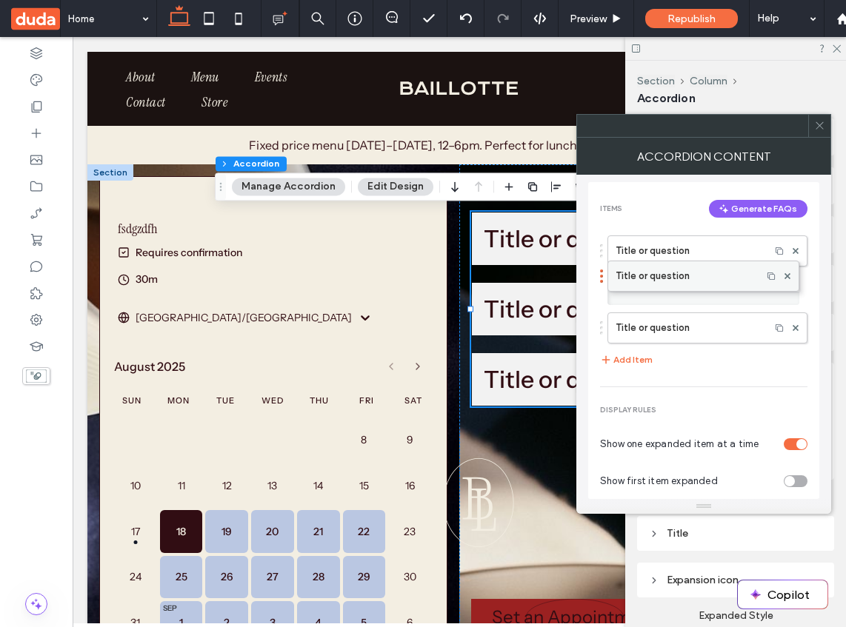
drag, startPoint x: 630, startPoint y: 324, endPoint x: 643, endPoint y: 265, distance: 60.6
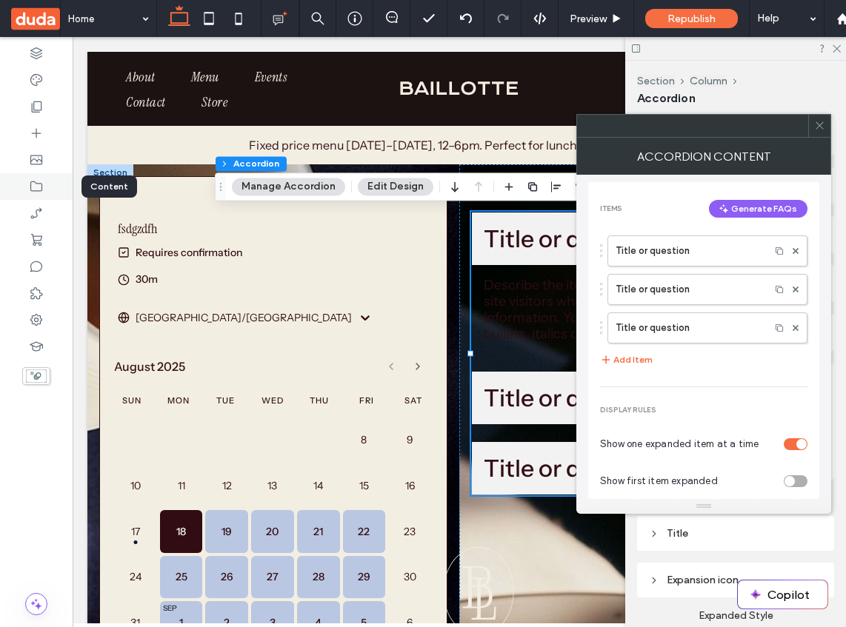
click at [47, 183] on div at bounding box center [36, 186] width 73 height 27
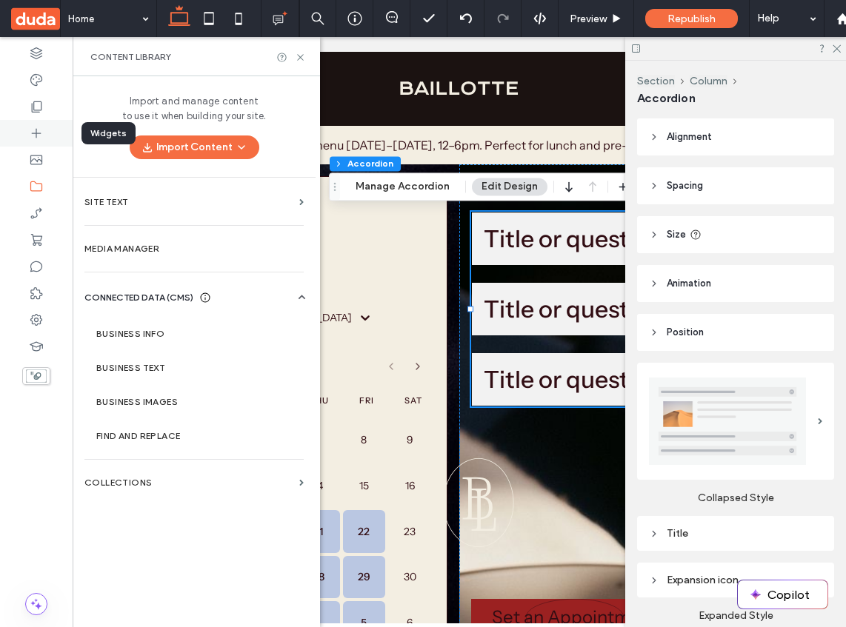
click at [38, 135] on icon at bounding box center [36, 133] width 15 height 15
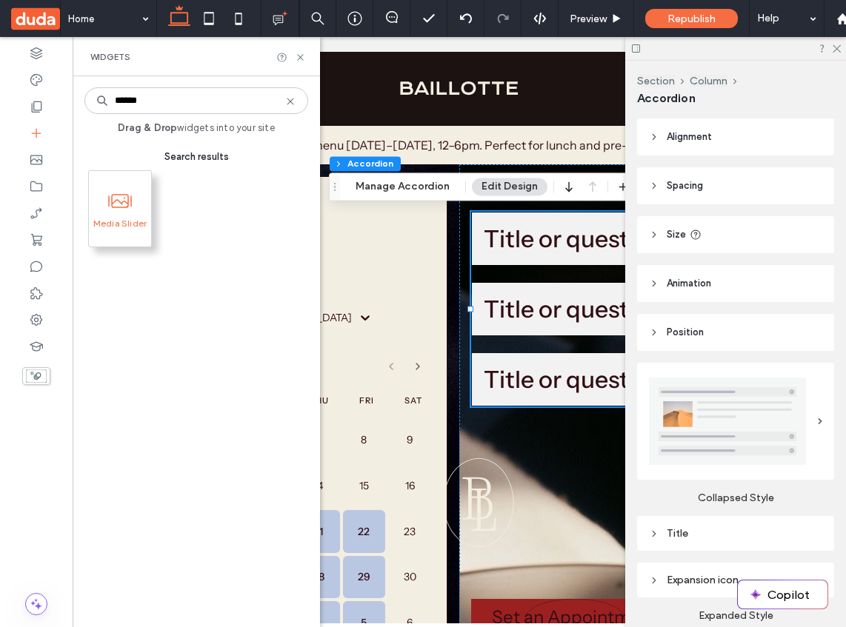
type input "******"
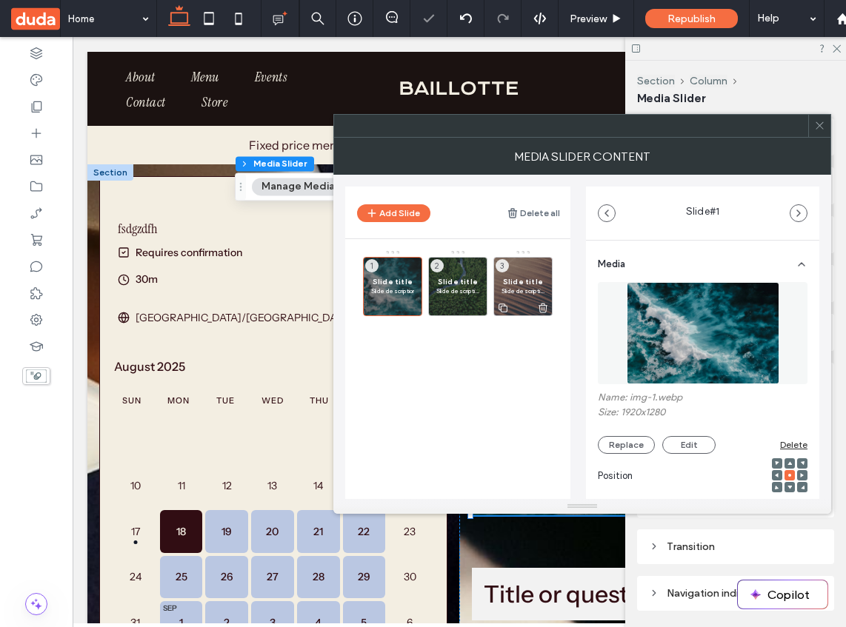
click at [523, 287] on span "Slide description" at bounding box center [522, 291] width 43 height 9
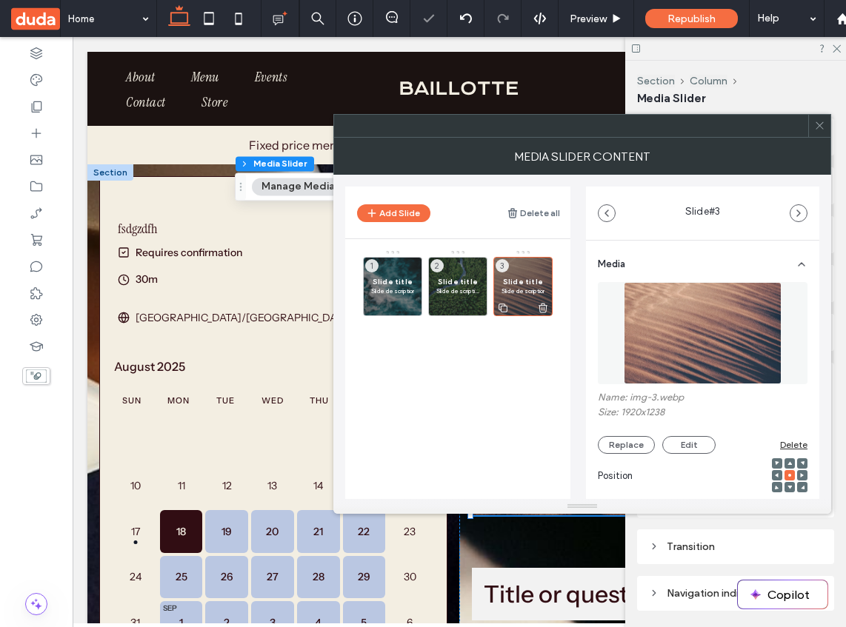
click at [543, 307] on icon at bounding box center [543, 307] width 12 height 13
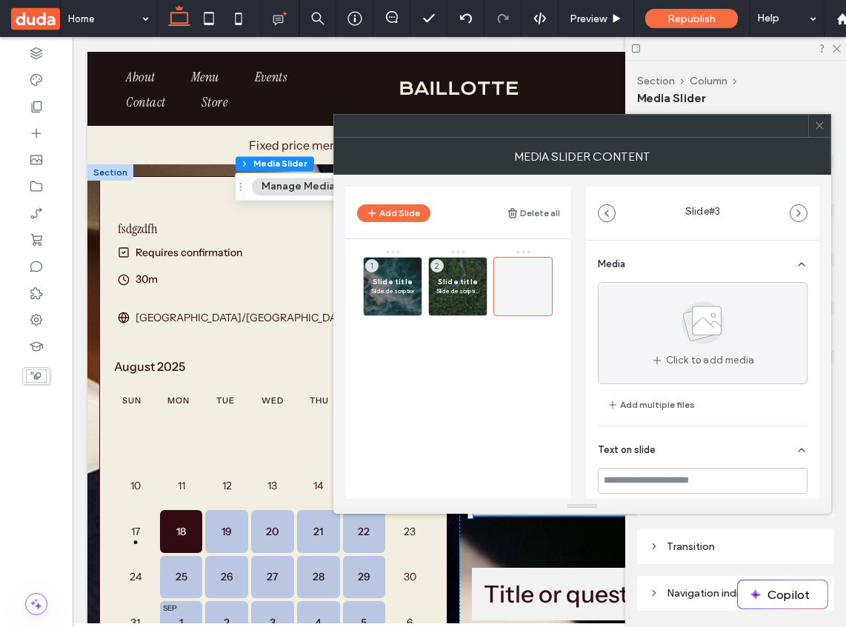
click at [816, 132] on span at bounding box center [819, 126] width 11 height 22
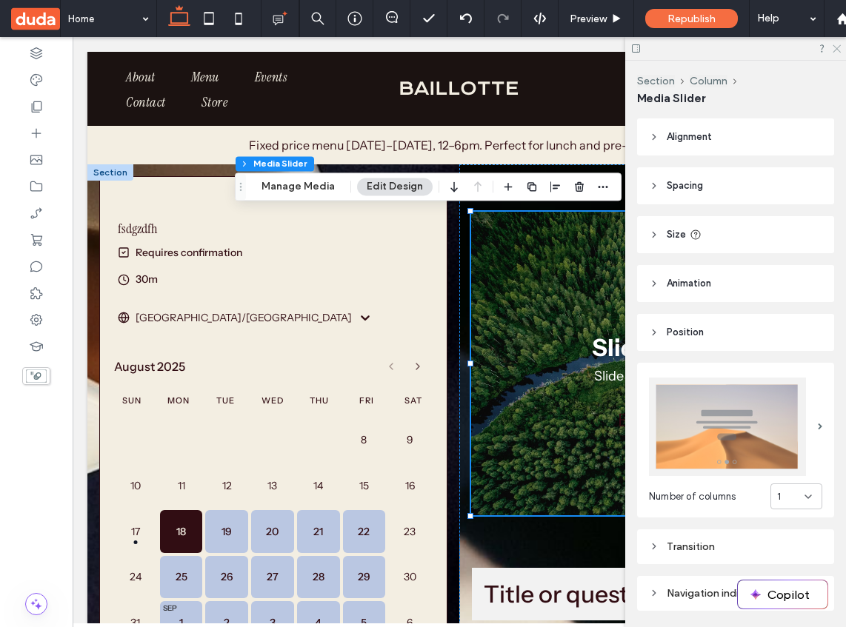
click at [832, 50] on icon at bounding box center [836, 48] width 10 height 10
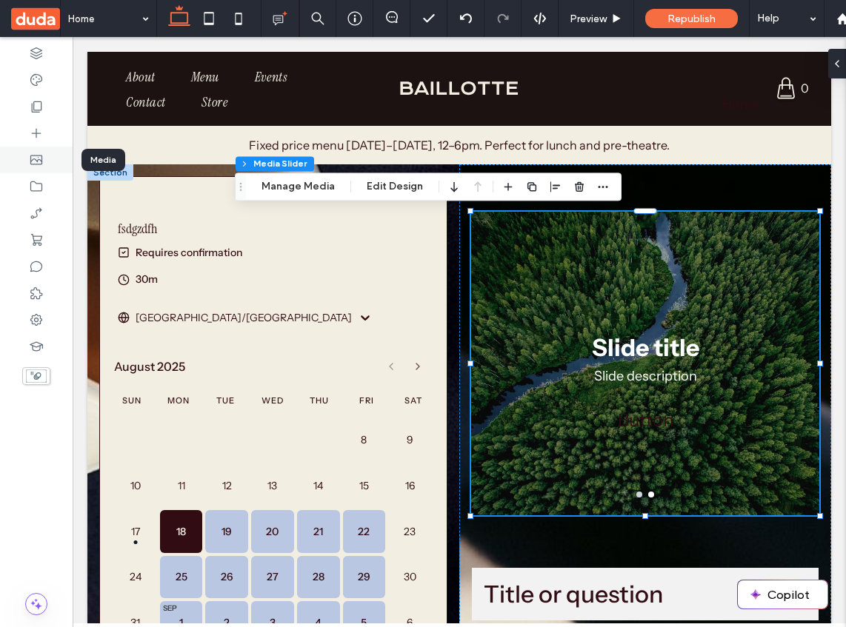
click at [33, 170] on div at bounding box center [36, 160] width 73 height 27
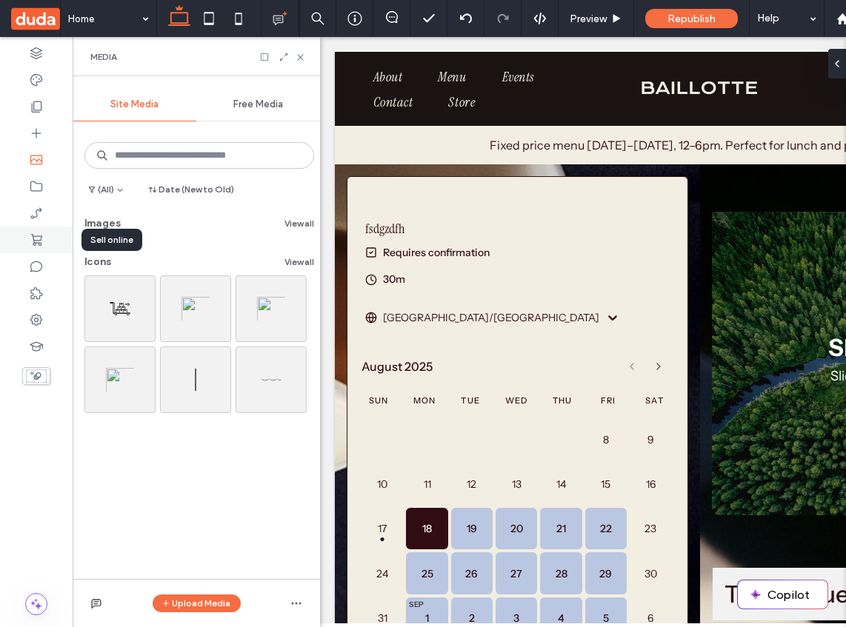
click at [44, 244] on div at bounding box center [36, 240] width 73 height 27
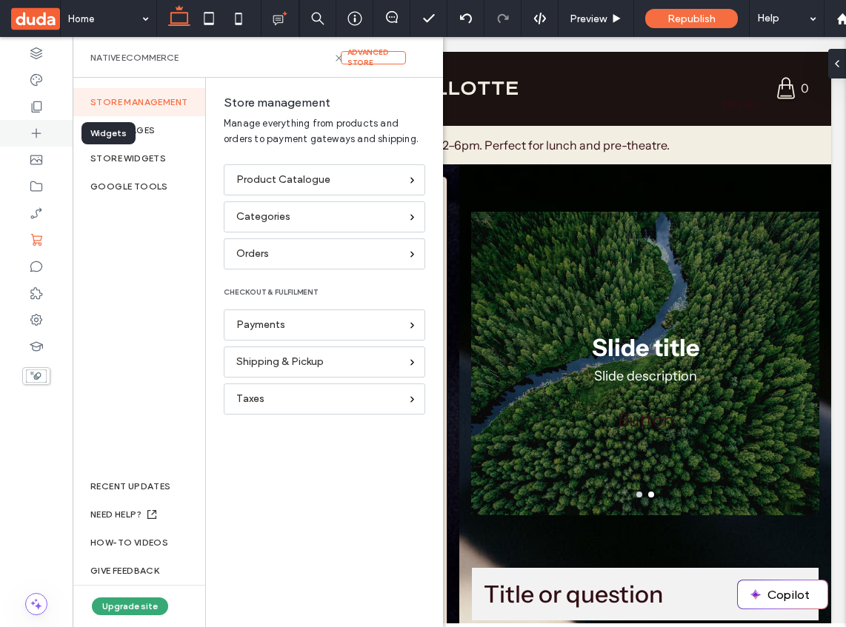
click at [41, 126] on icon at bounding box center [36, 133] width 15 height 15
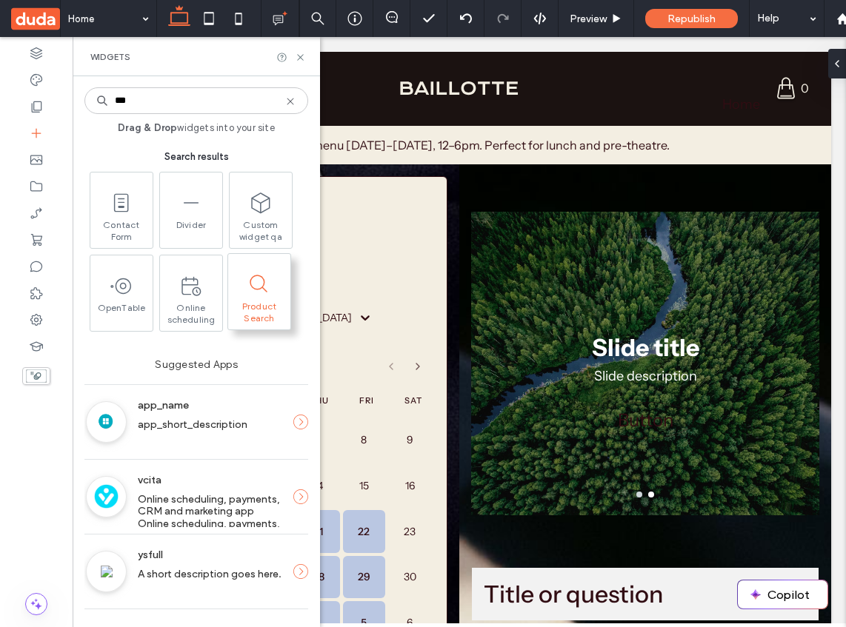
type input "***"
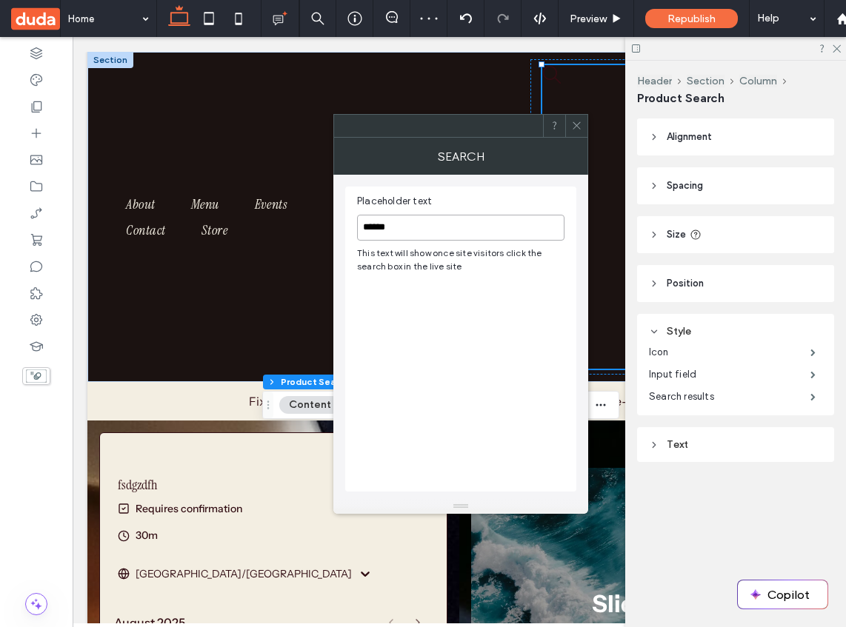
click at [435, 233] on input "******" at bounding box center [460, 228] width 207 height 26
type input "*********"
click at [545, 367] on div "Placeholder text ********* This text will show once site visitors click the sea…" at bounding box center [460, 339] width 231 height 305
